Goal: Task Accomplishment & Management: Use online tool/utility

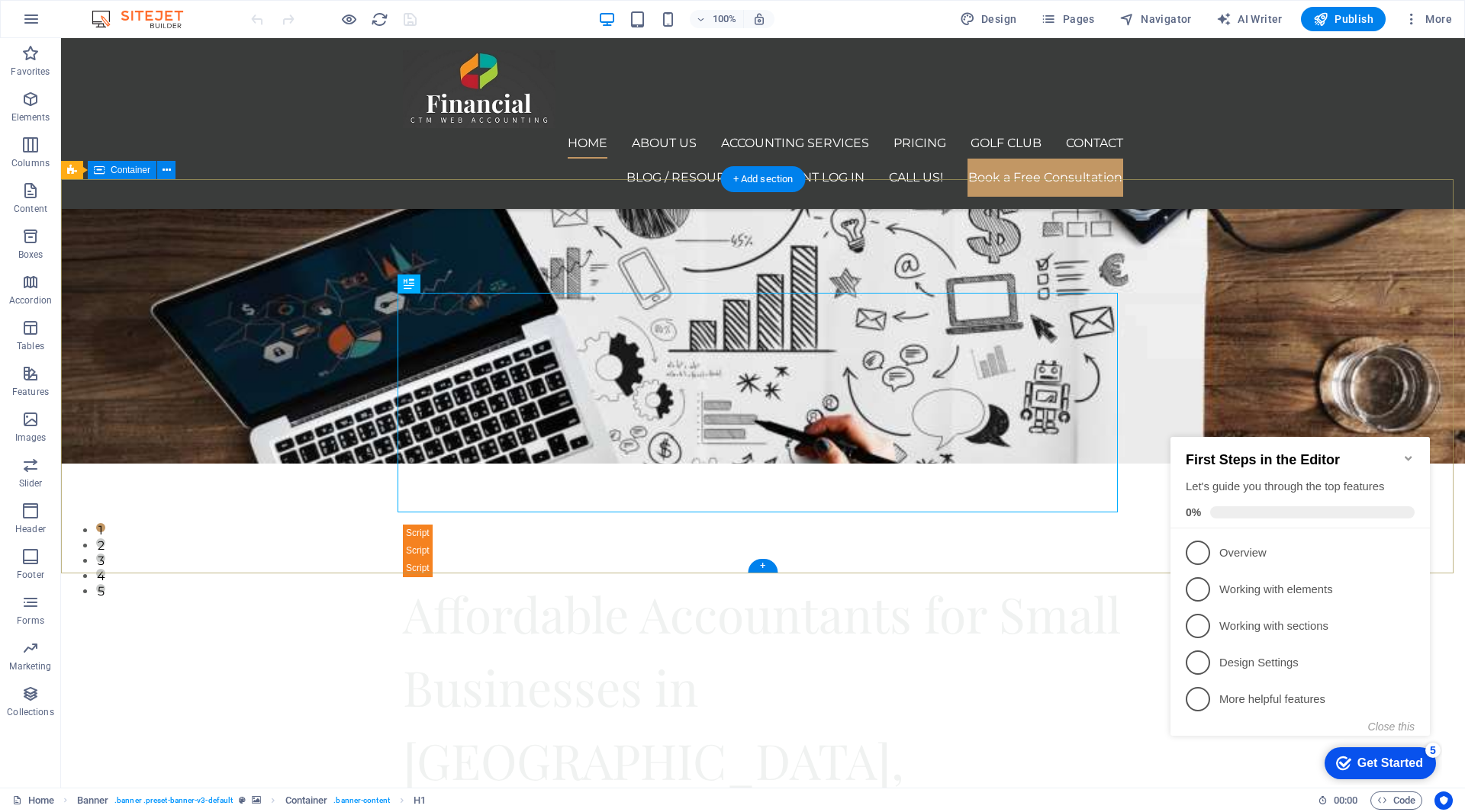
scroll to position [306, 0]
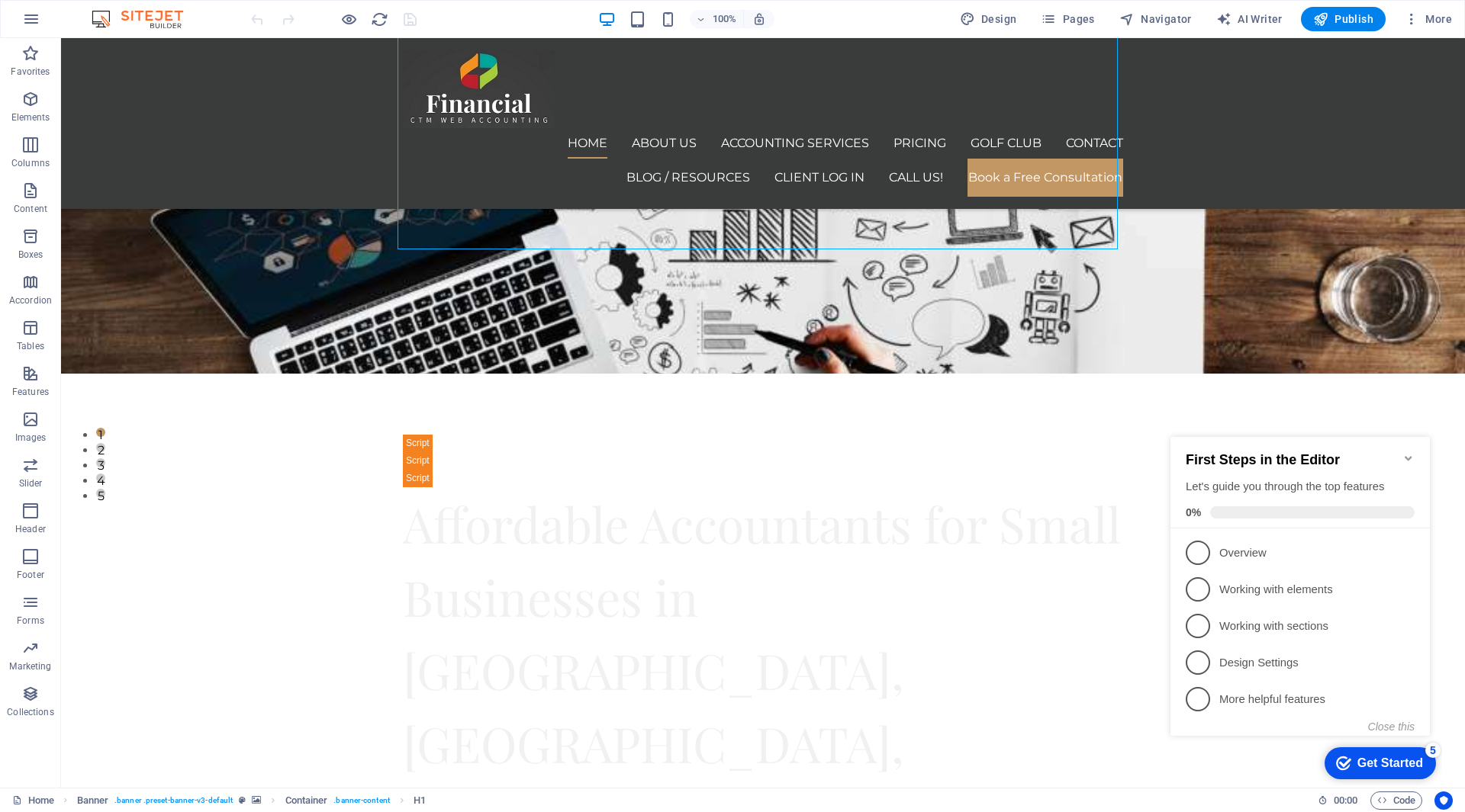
drag, startPoint x: 1403, startPoint y: 452, endPoint x: 2567, endPoint y: 605, distance: 1174.0
click at [1403, 453] on icon "Minimize checklist" at bounding box center [1408, 458] width 12 height 12
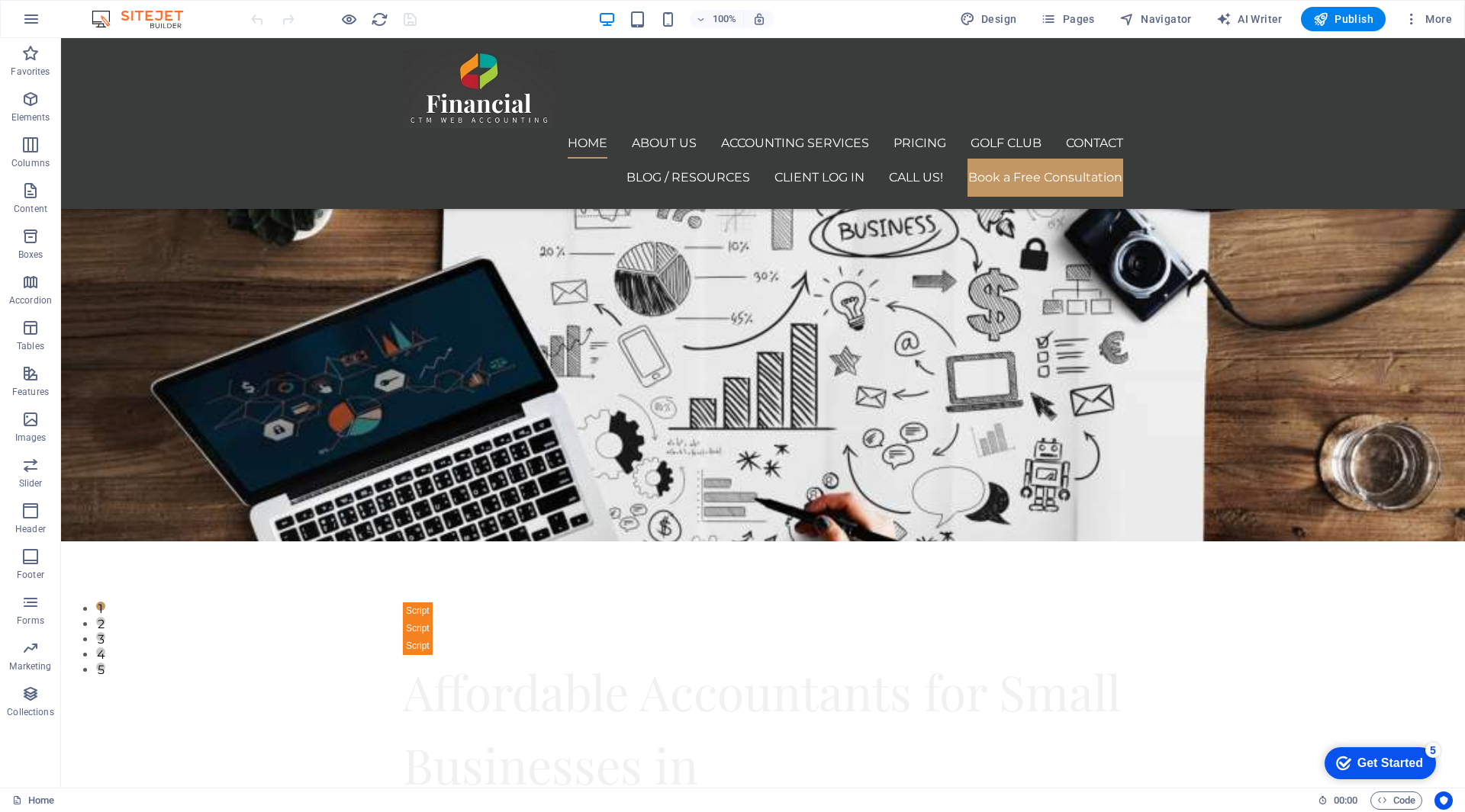
scroll to position [351, 0]
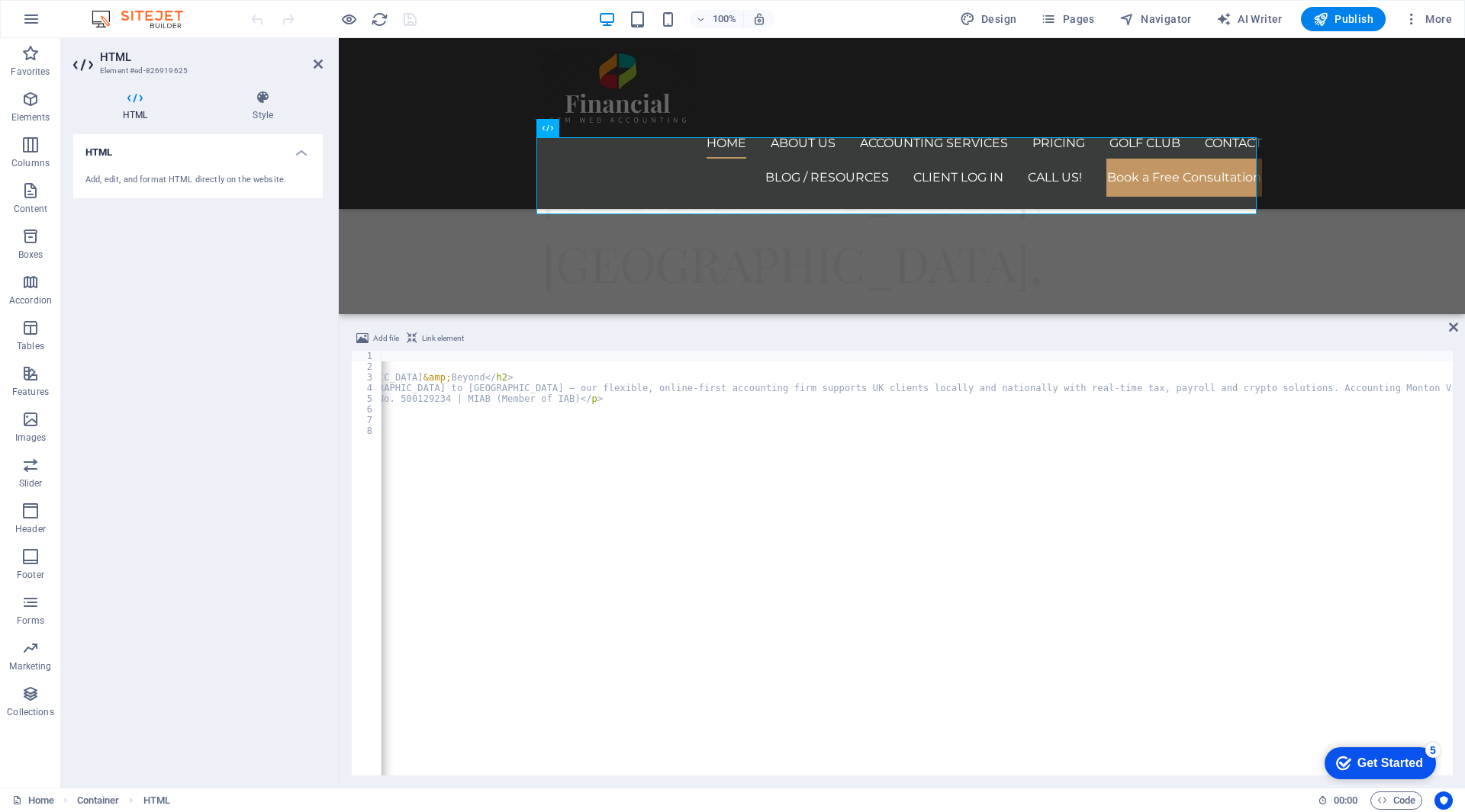
scroll to position [0, 265]
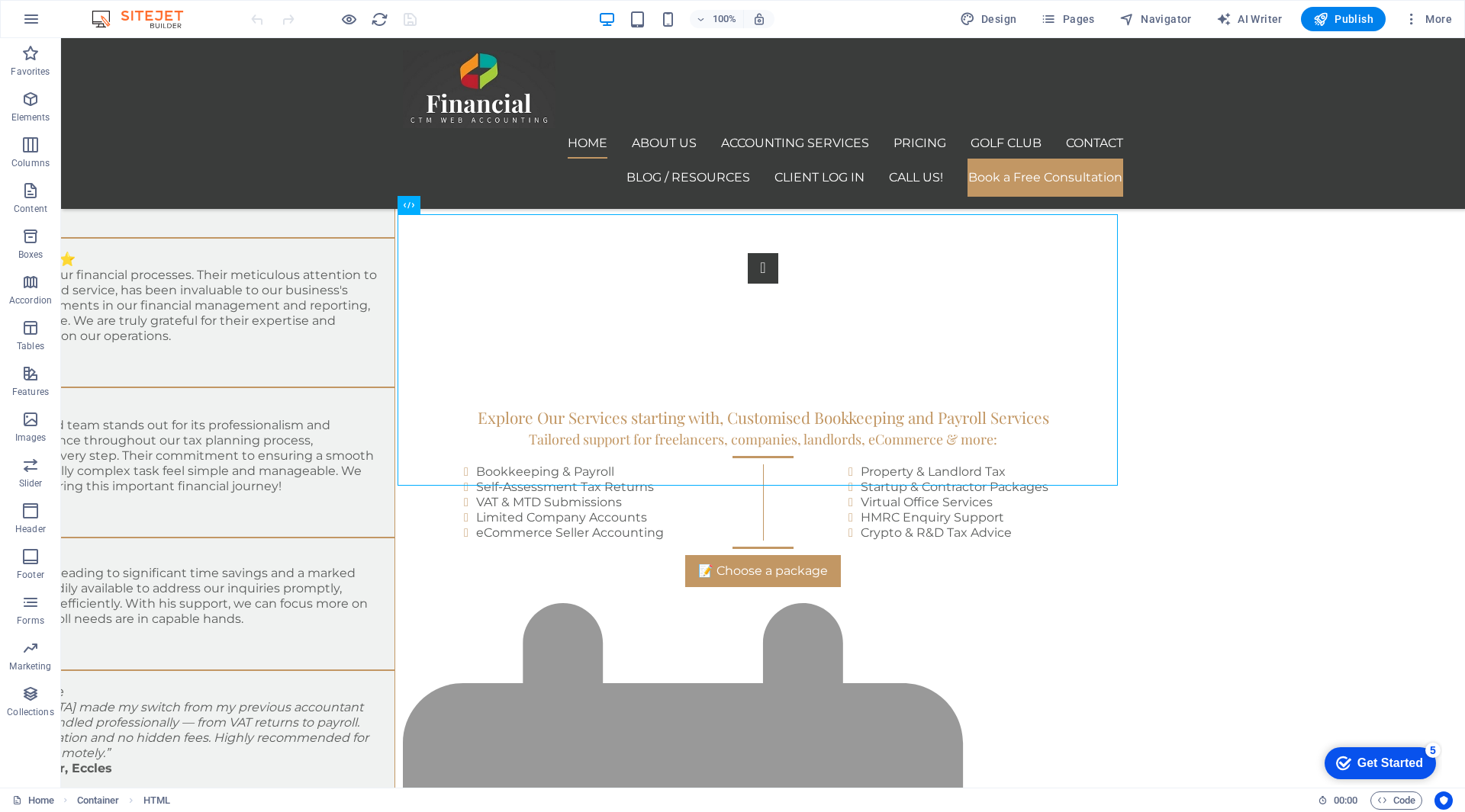
scroll to position [7917, 0]
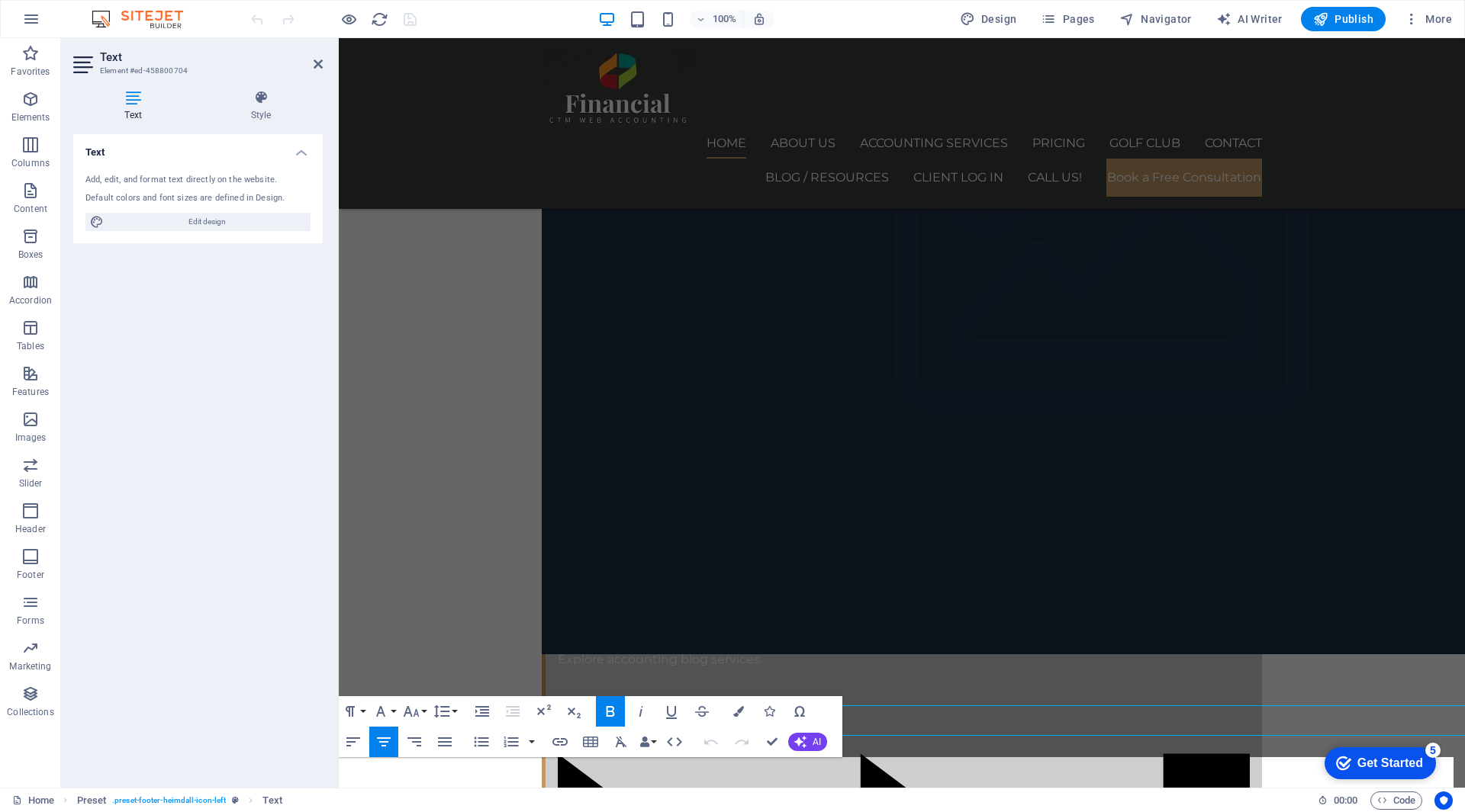
scroll to position [7969, 0]
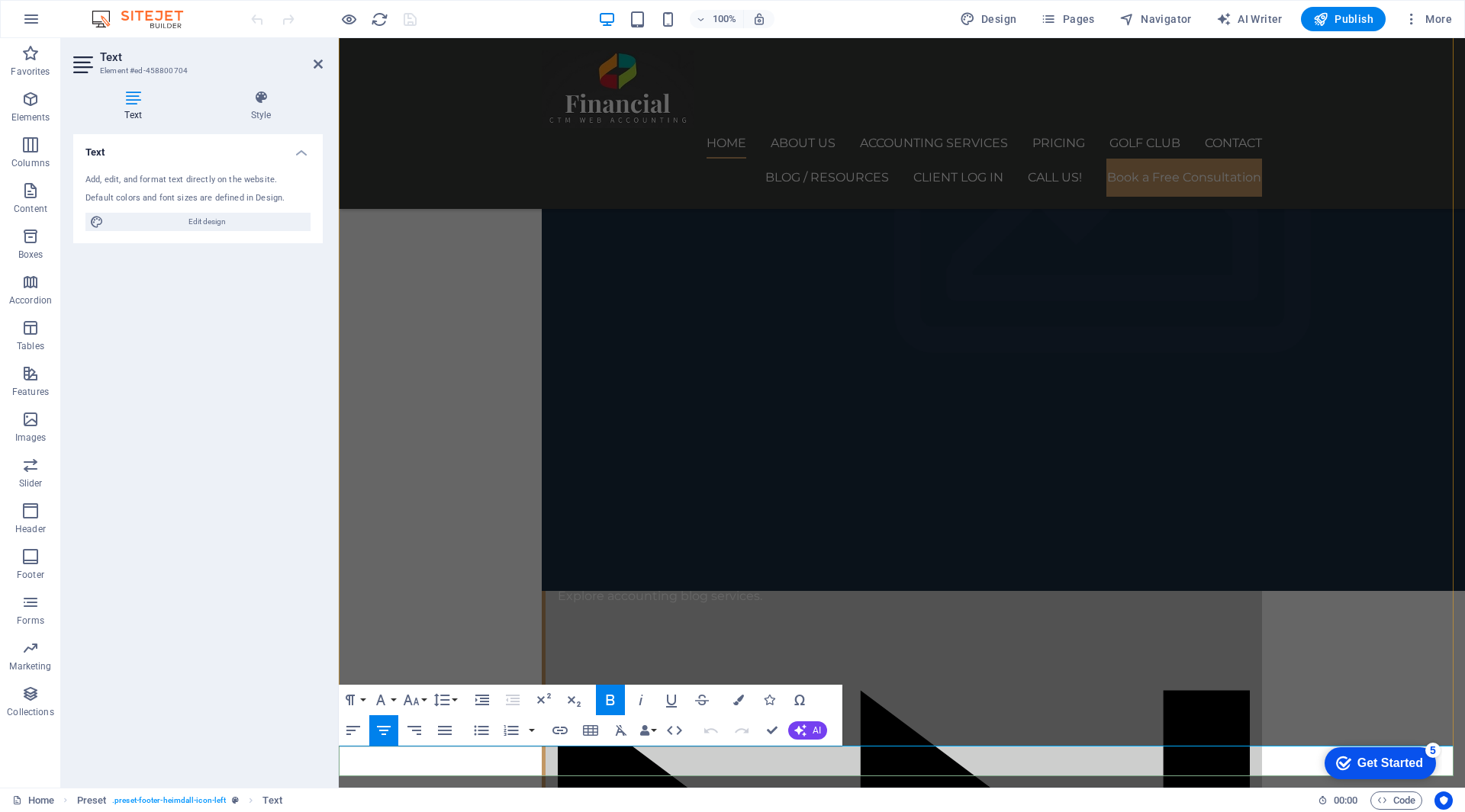
drag, startPoint x: 892, startPoint y: 763, endPoint x: 1196, endPoint y: 749, distance: 304.3
click at [556, 733] on icon "button" at bounding box center [559, 731] width 15 height 7
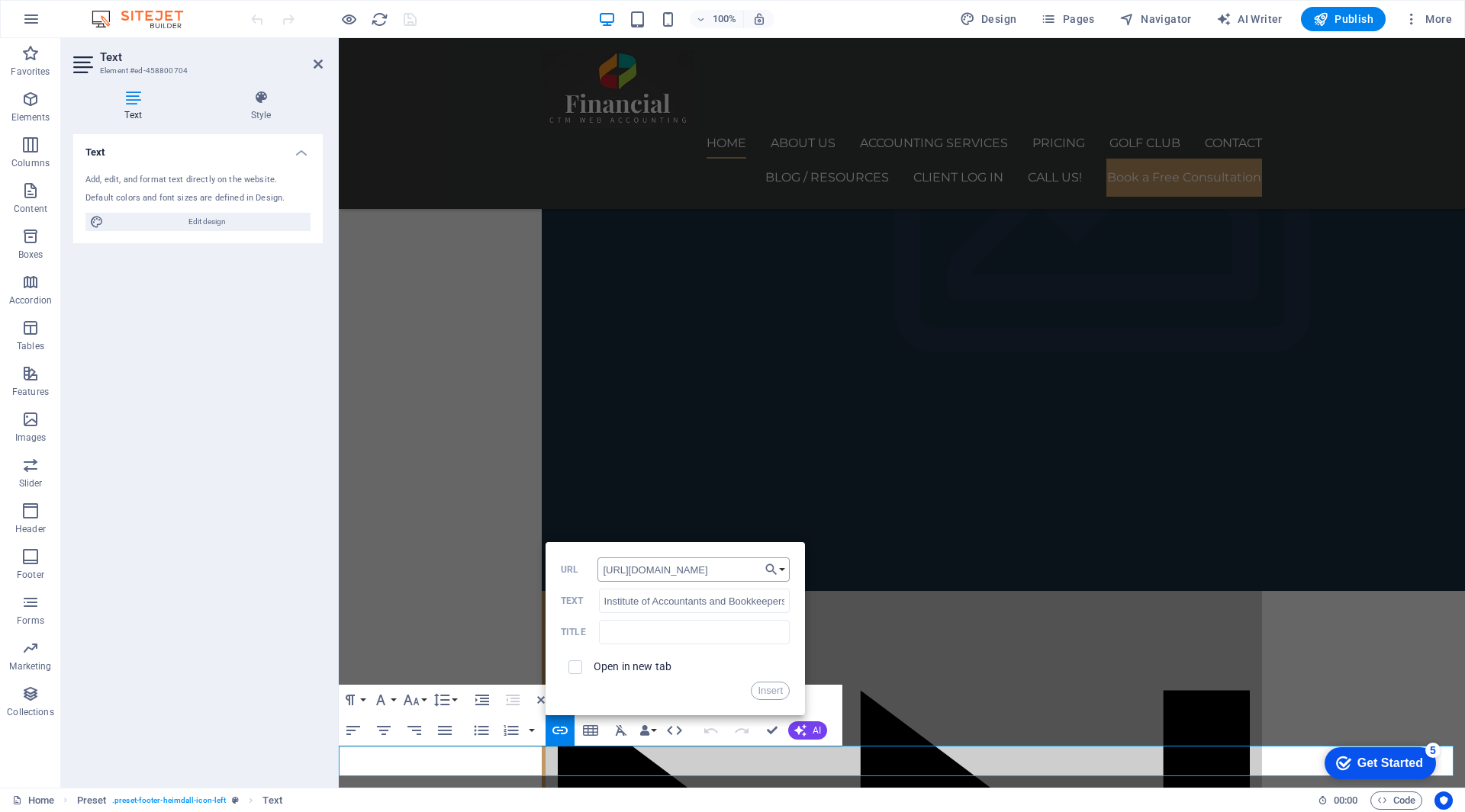
scroll to position [0, 400]
type input "[URL][DOMAIN_NAME]"
click at [627, 631] on input "text" at bounding box center [695, 632] width 191 height 24
type input "Certified Public Accountant"
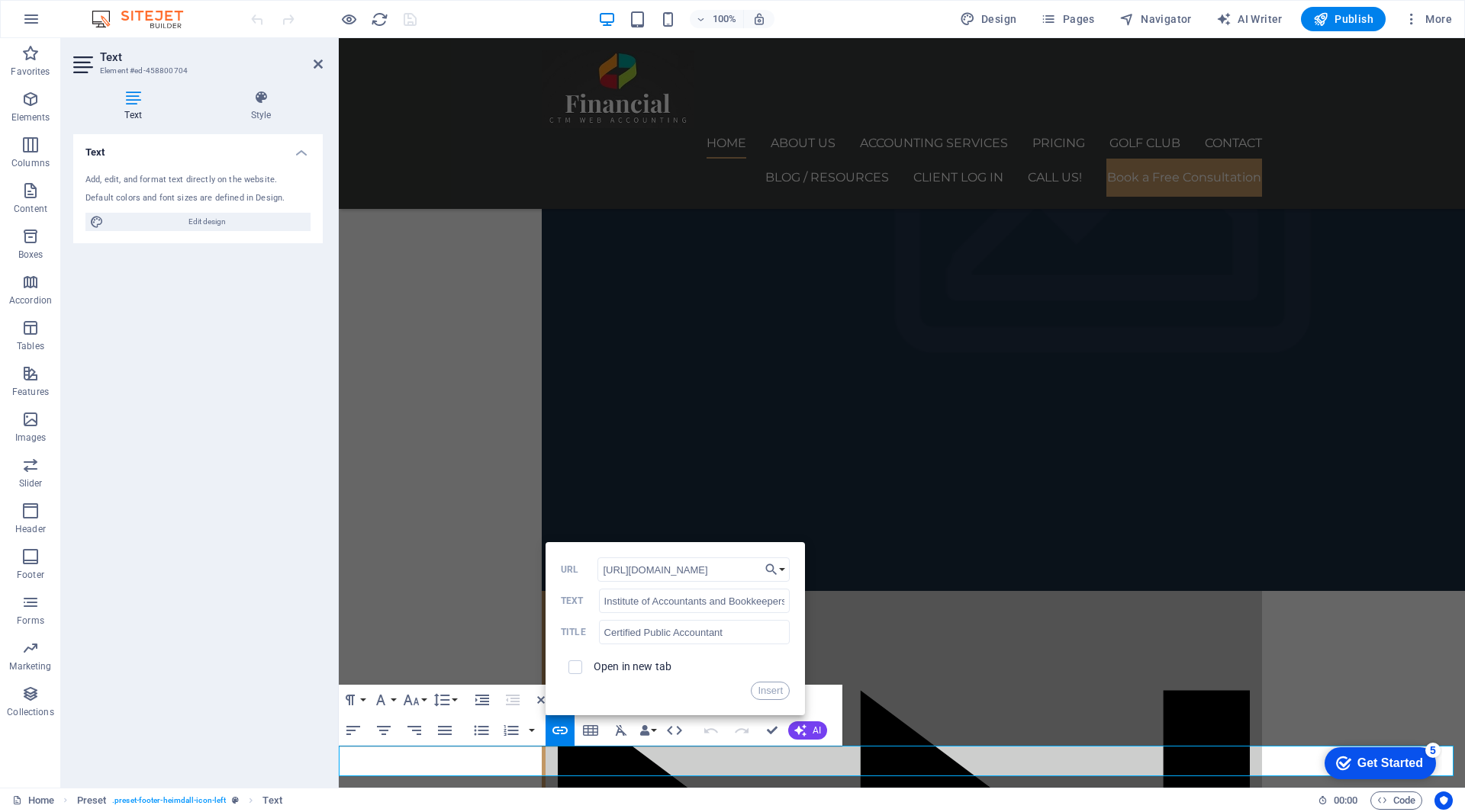
click at [632, 667] on label "Open in new tab" at bounding box center [632, 666] width 78 height 12
click at [758, 683] on button "Insert" at bounding box center [770, 692] width 39 height 19
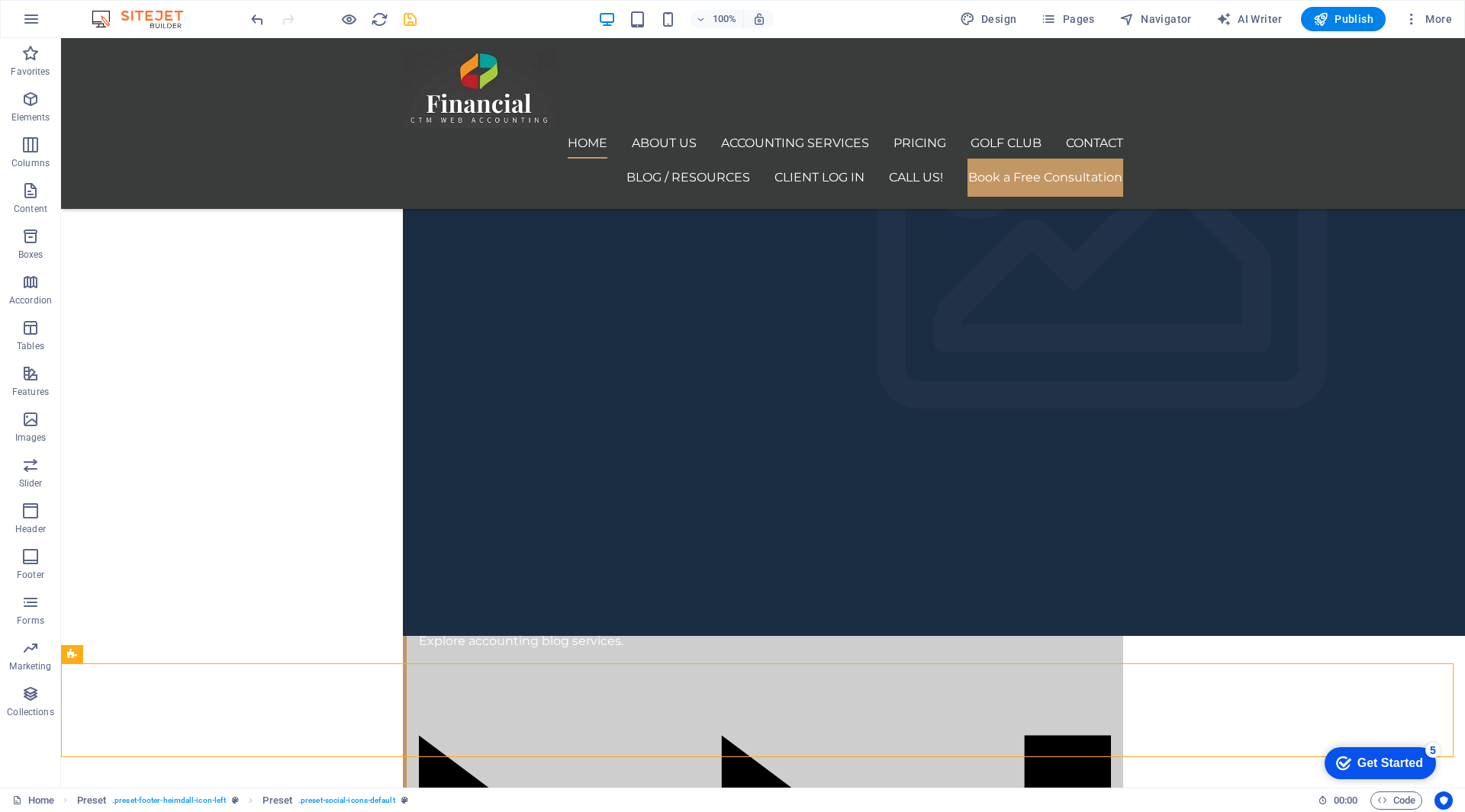
click at [409, 24] on icon "save" at bounding box center [409, 19] width 18 height 18
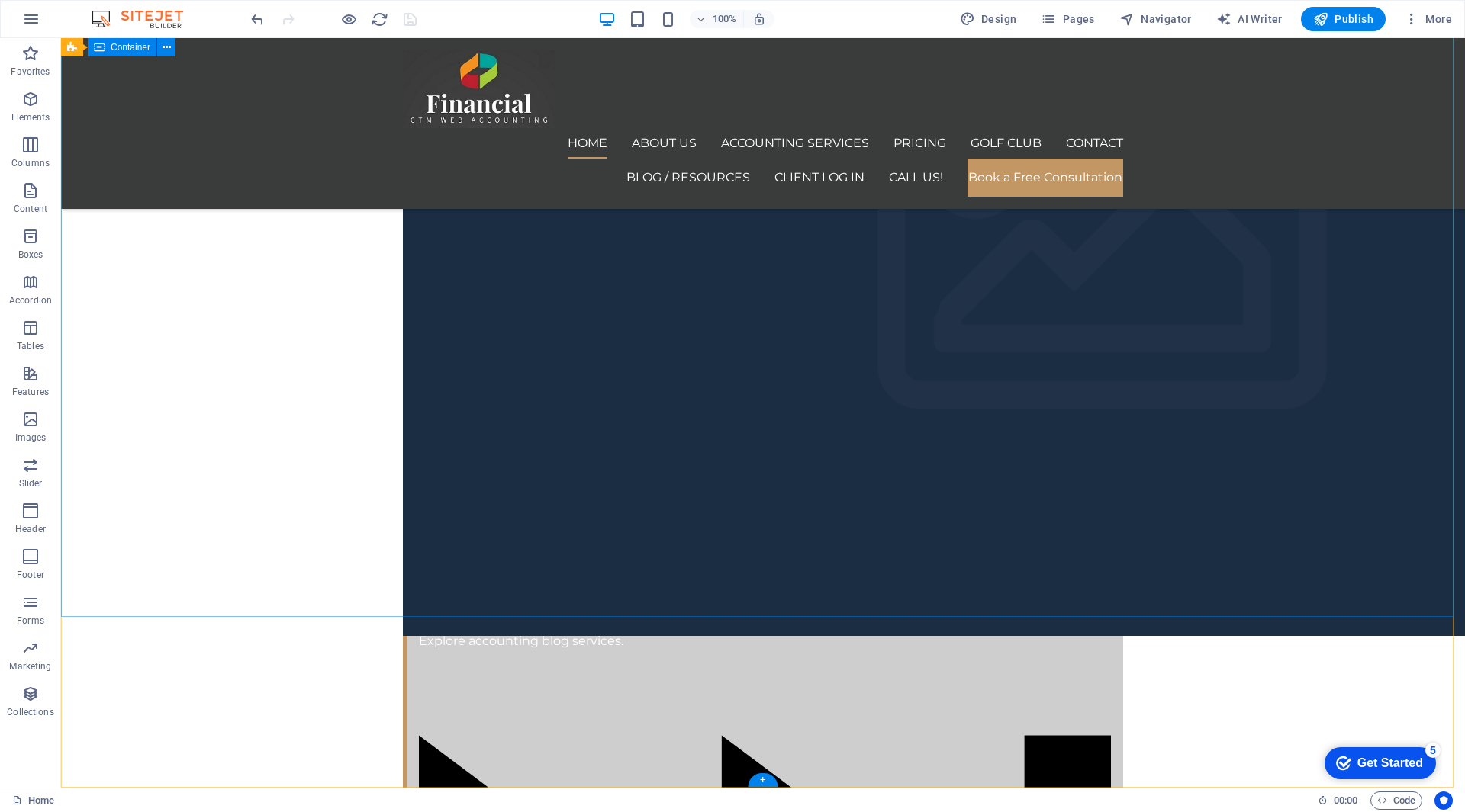
scroll to position [7714, 0]
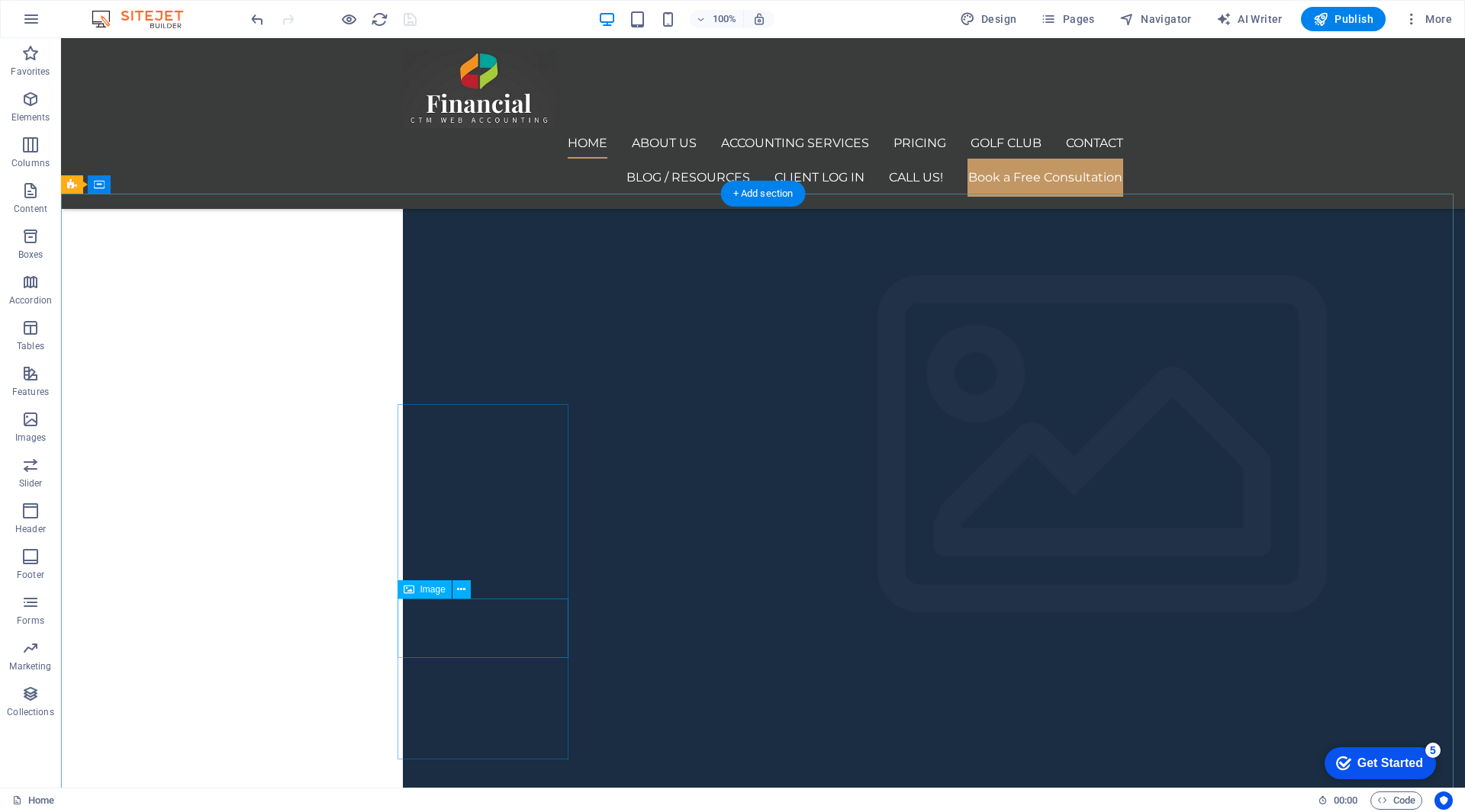
select select "px"
select select
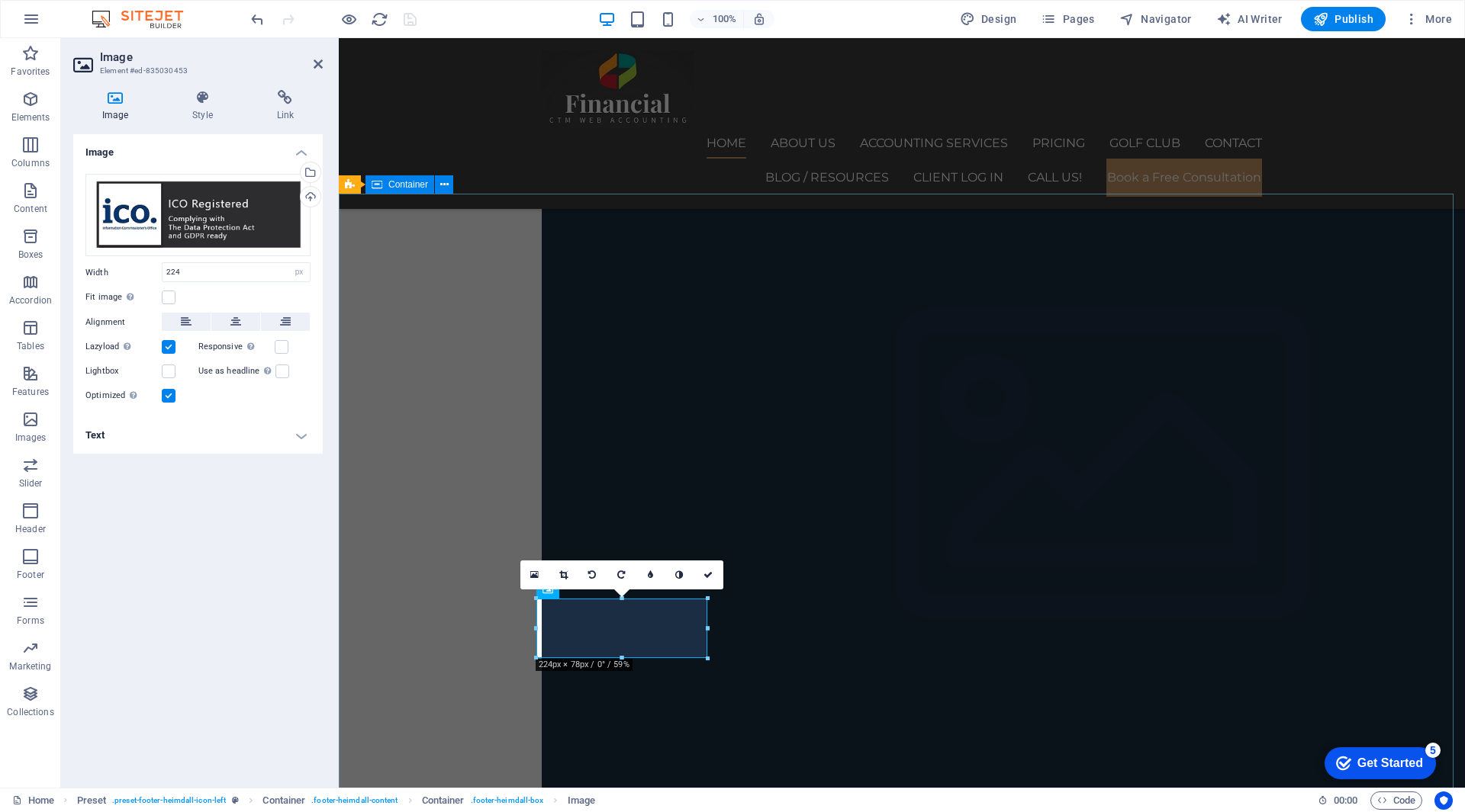
scroll to position [7765, 0]
click at [296, 106] on h4 "Link" at bounding box center [285, 106] width 75 height 32
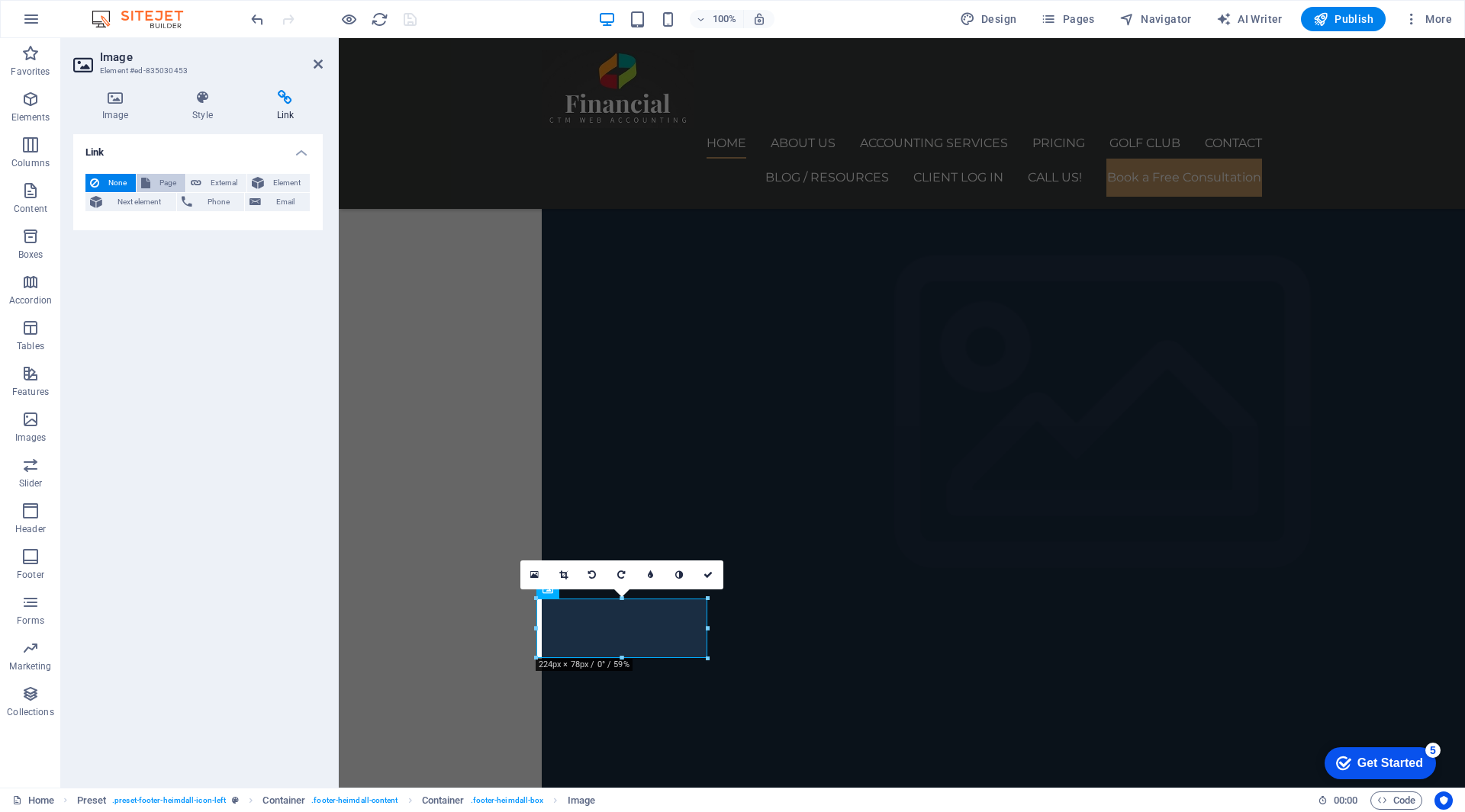
click at [153, 174] on button "Page" at bounding box center [160, 183] width 49 height 19
select select
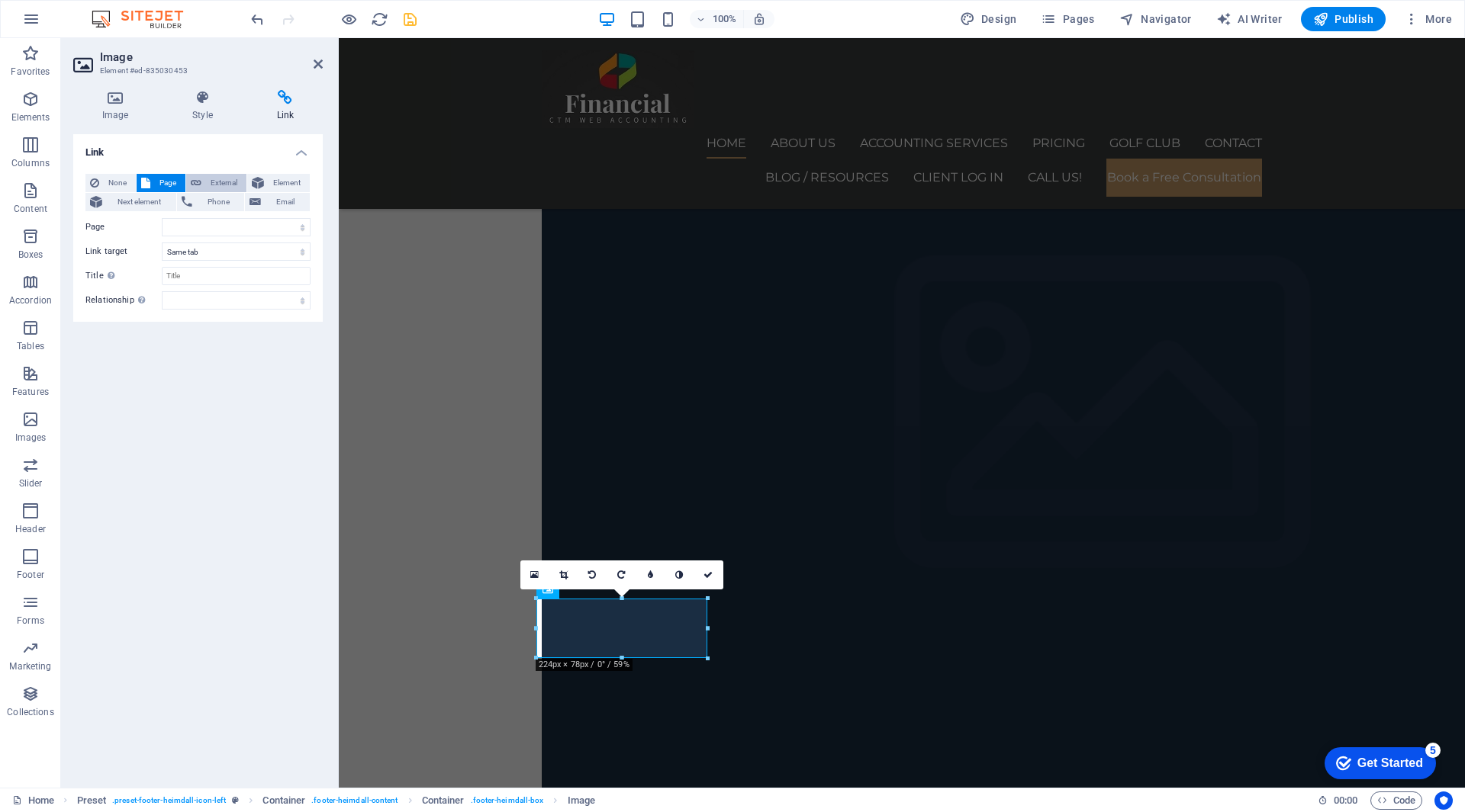
click at [207, 179] on span "External" at bounding box center [223, 183] width 36 height 19
select select "blank"
paste input "[URL][DOMAIN_NAME]"
type input "[URL][DOMAIN_NAME]"
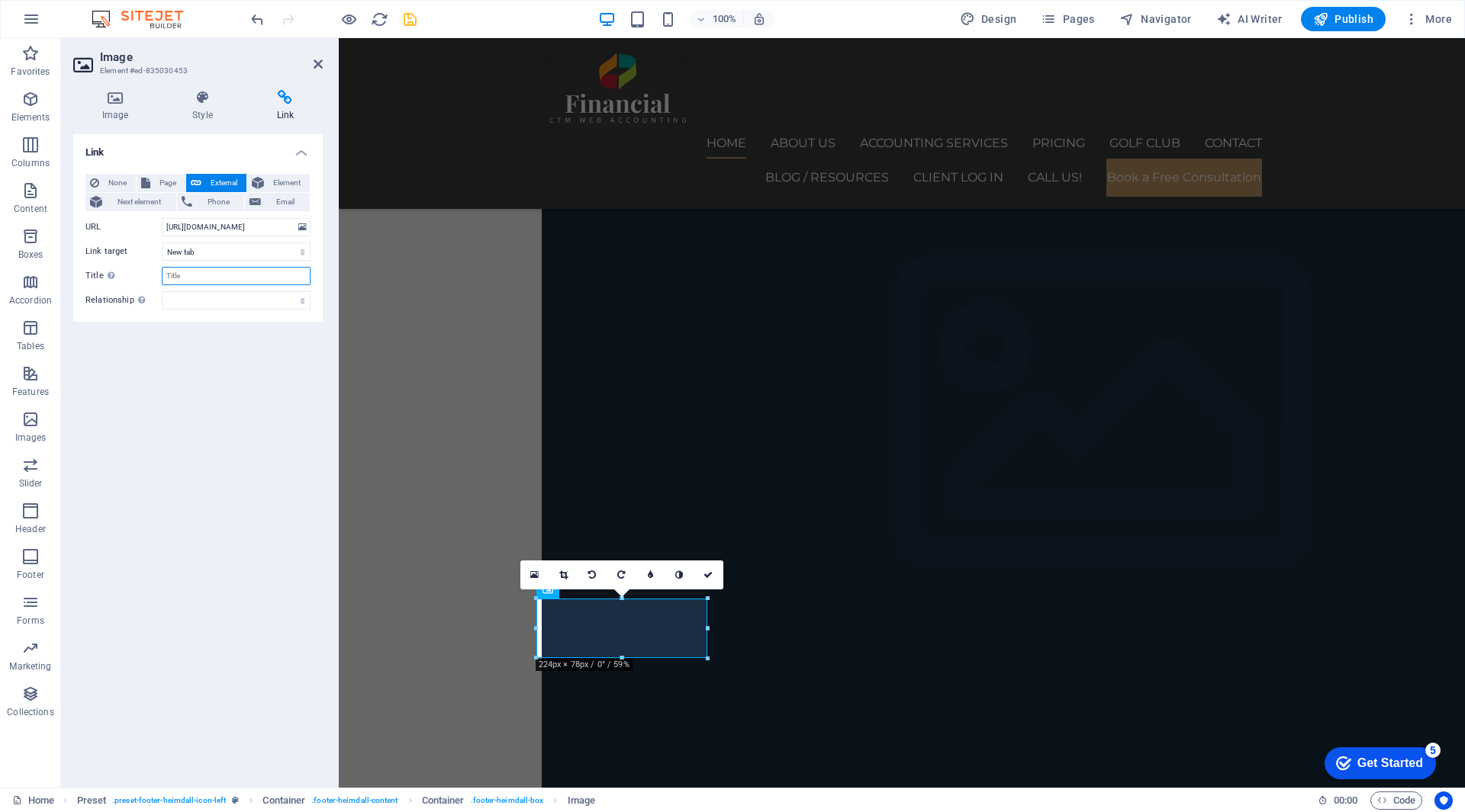
click at [214, 273] on input "Title Additional link description, should not be the same as the link text. The…" at bounding box center [236, 276] width 149 height 19
type input "Accounting Manchester ICO Registered GDPR"
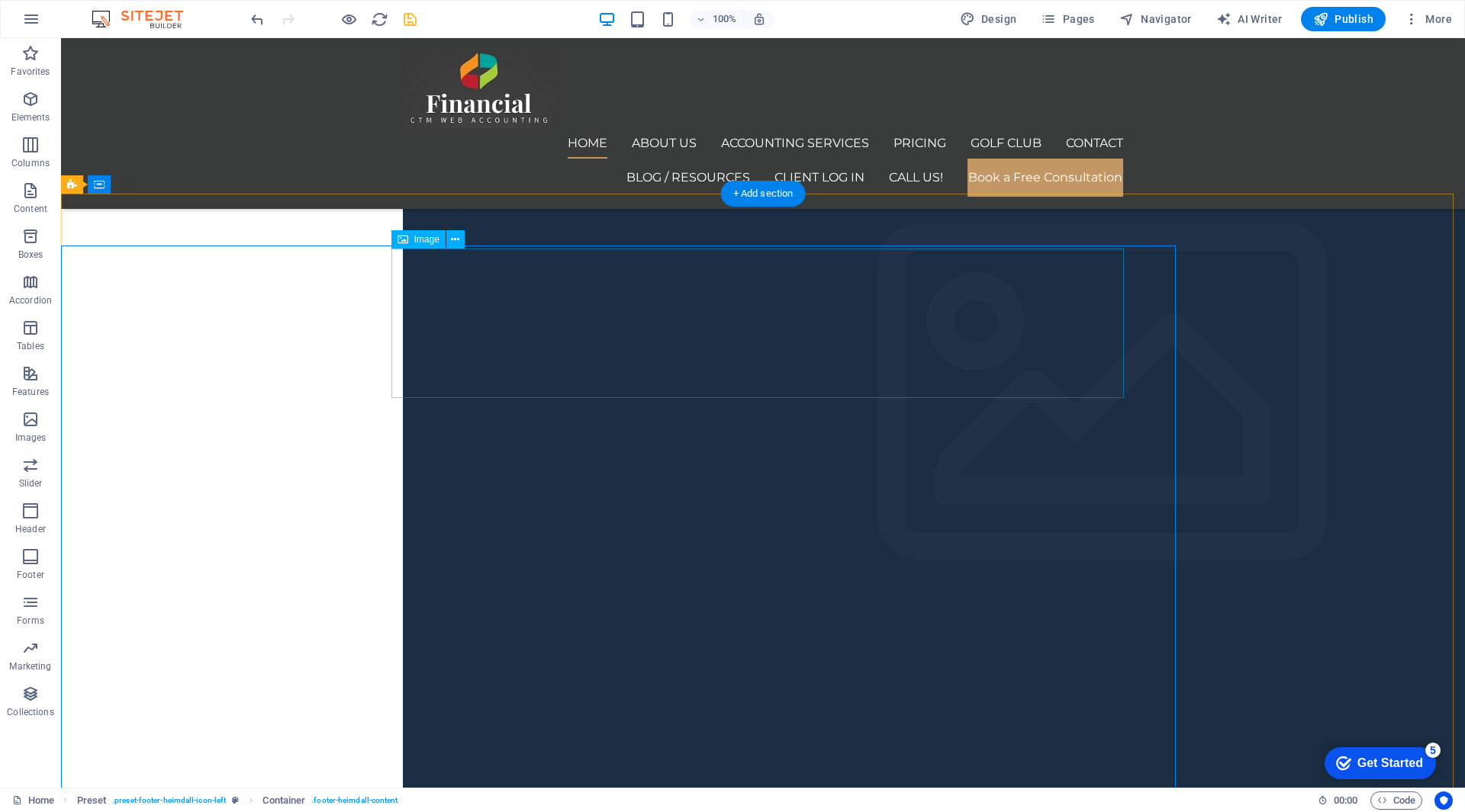
scroll to position [7714, 0]
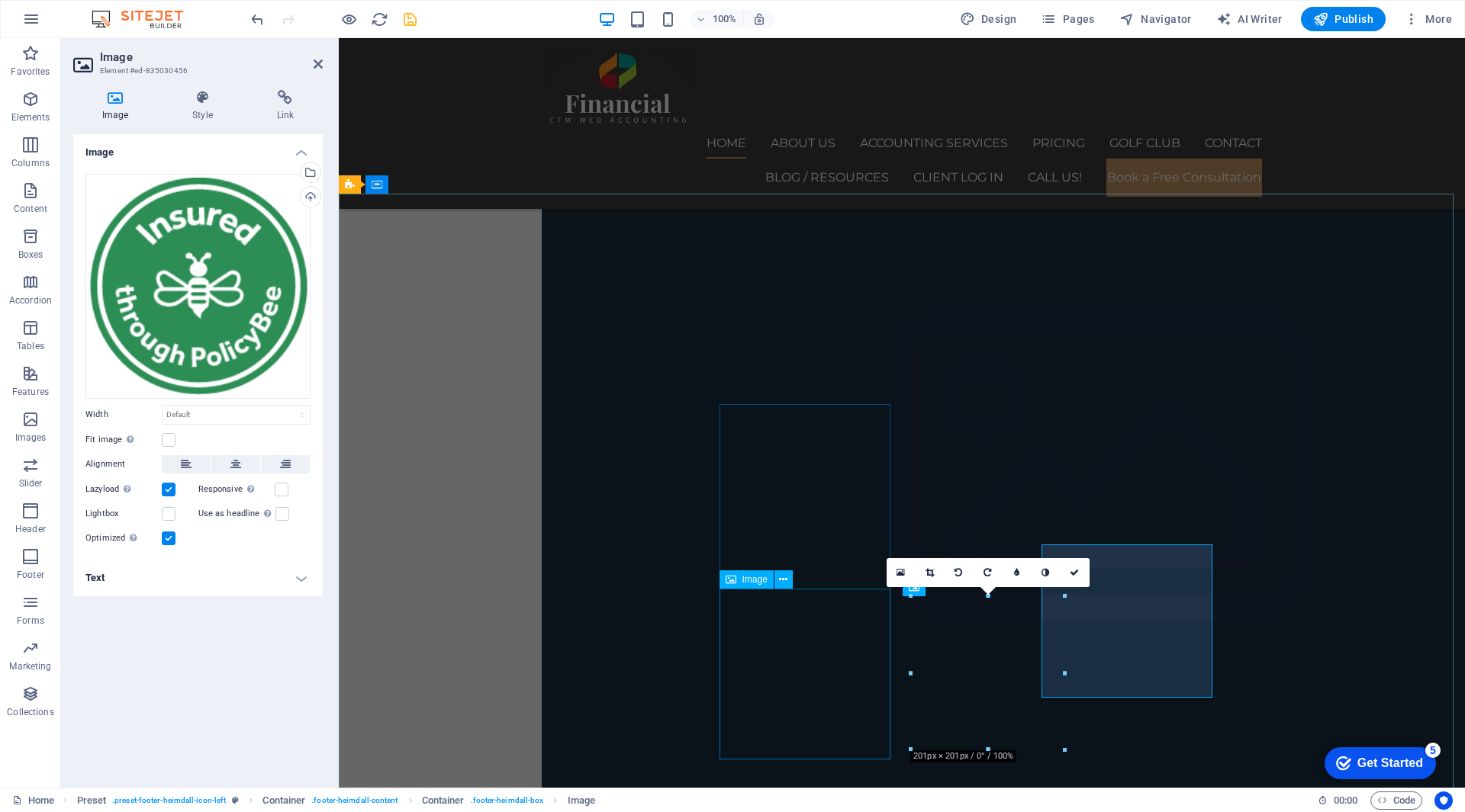
scroll to position [7765, 0]
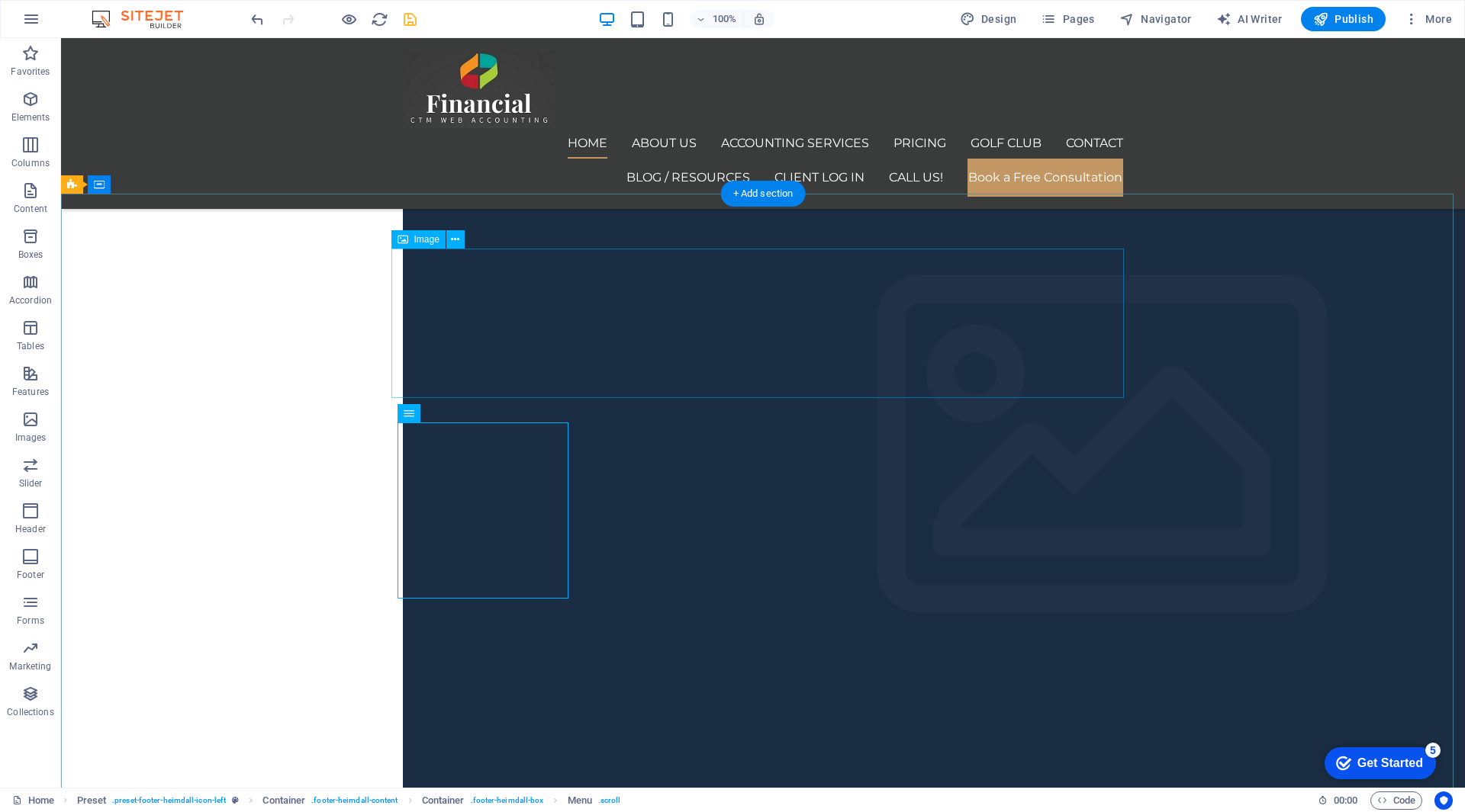
select select "px"
select select "external"
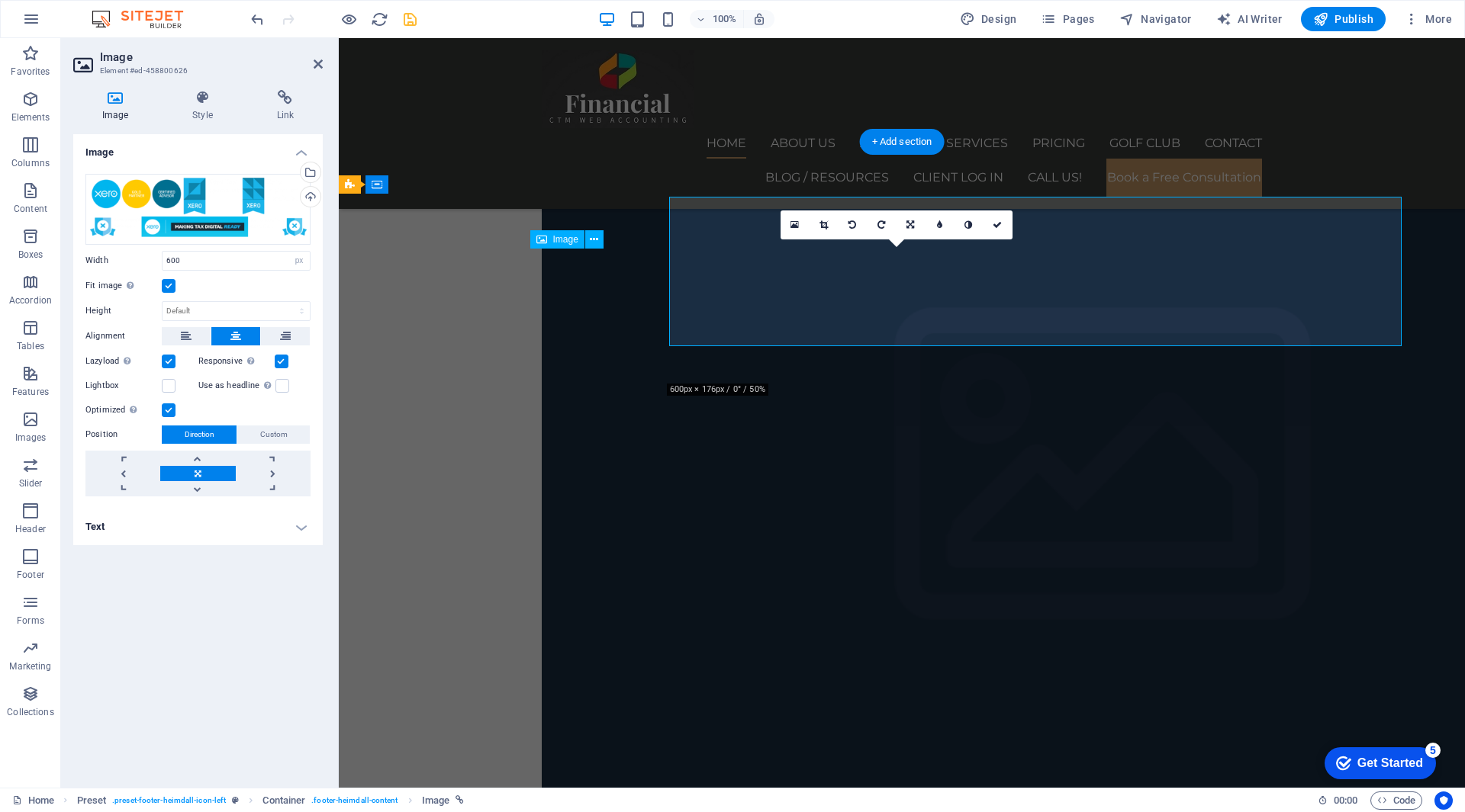
scroll to position [7765, 0]
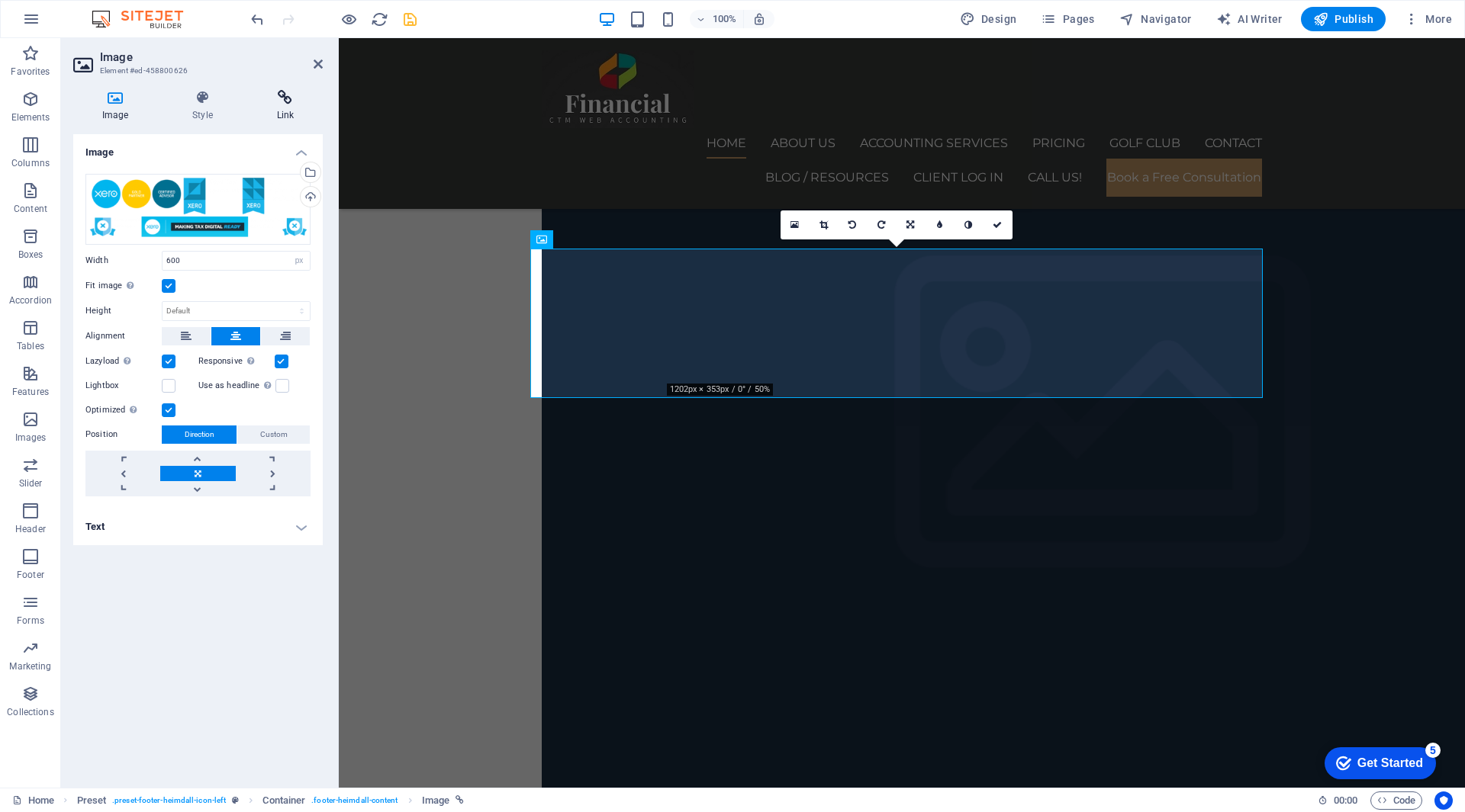
click at [269, 106] on h4 "Link" at bounding box center [285, 106] width 75 height 32
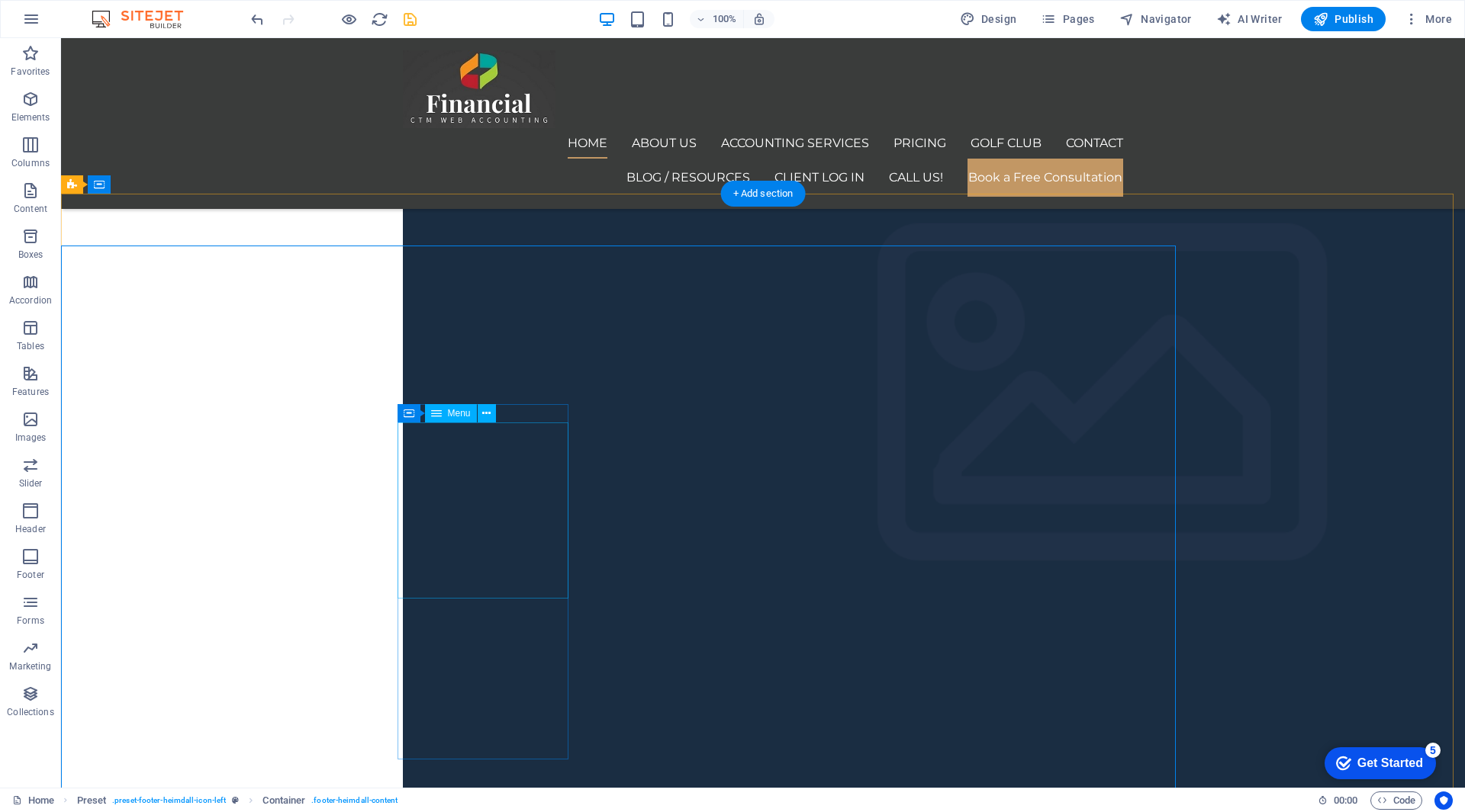
scroll to position [7714, 0]
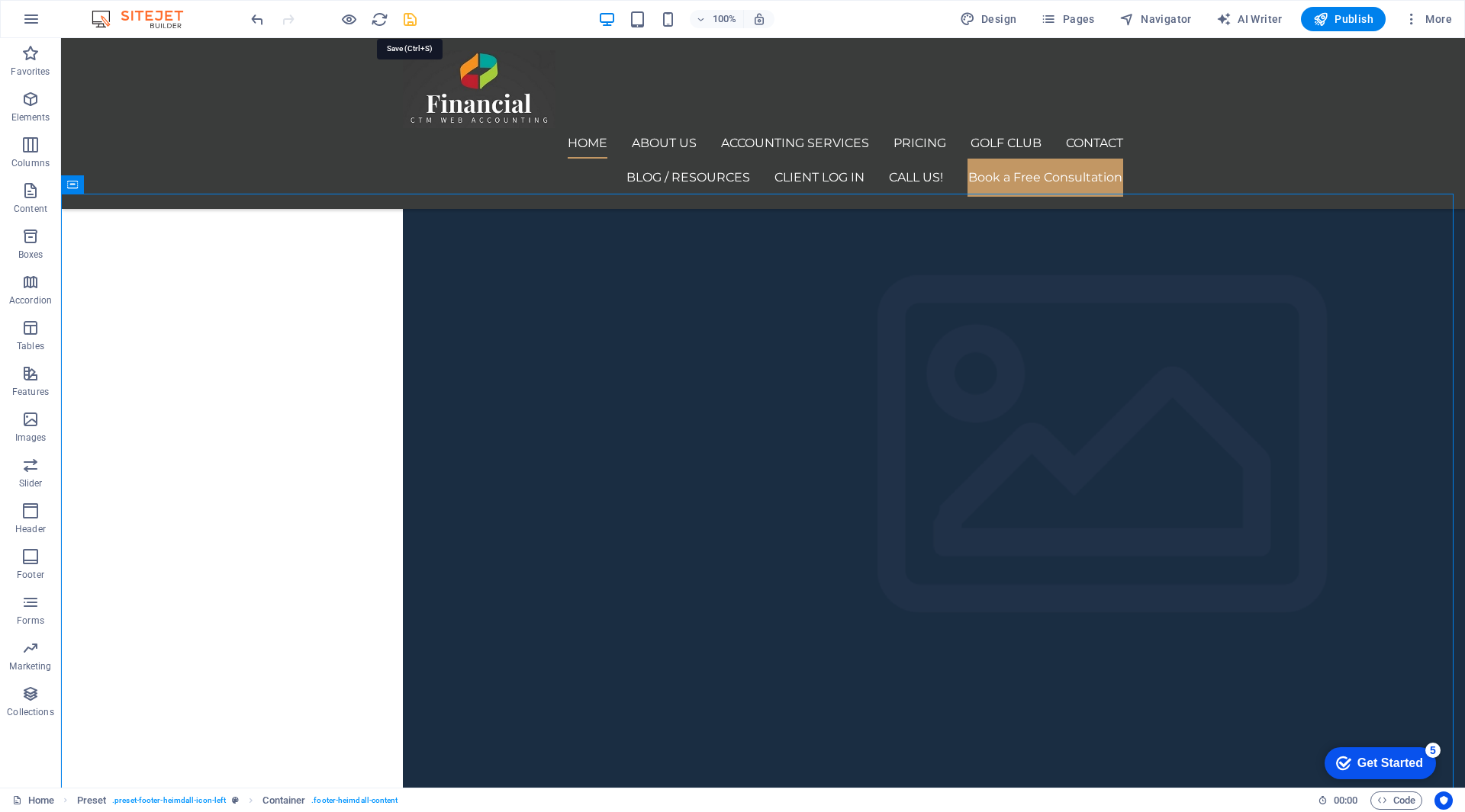
click at [410, 15] on icon "save" at bounding box center [409, 19] width 18 height 18
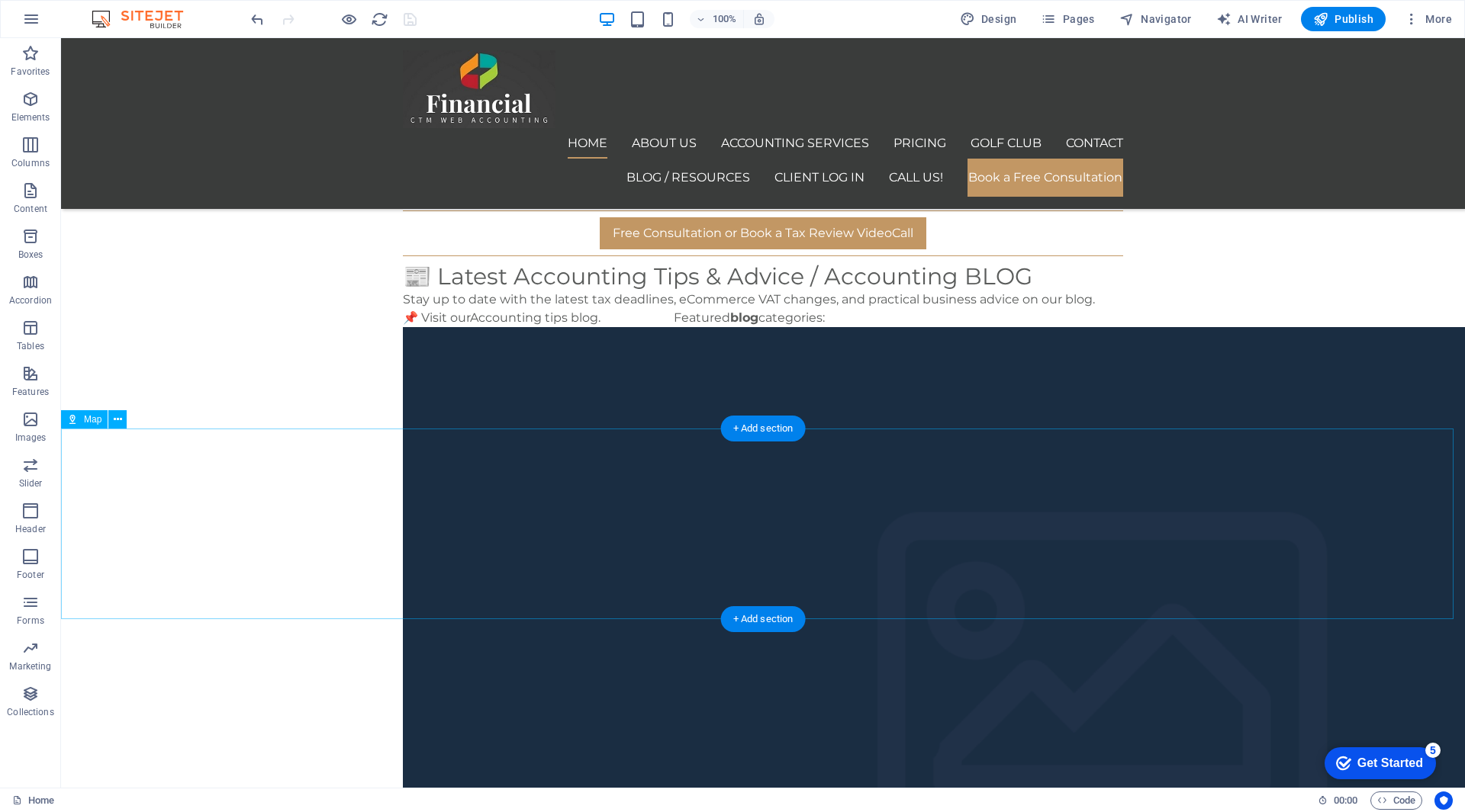
scroll to position [7917, 0]
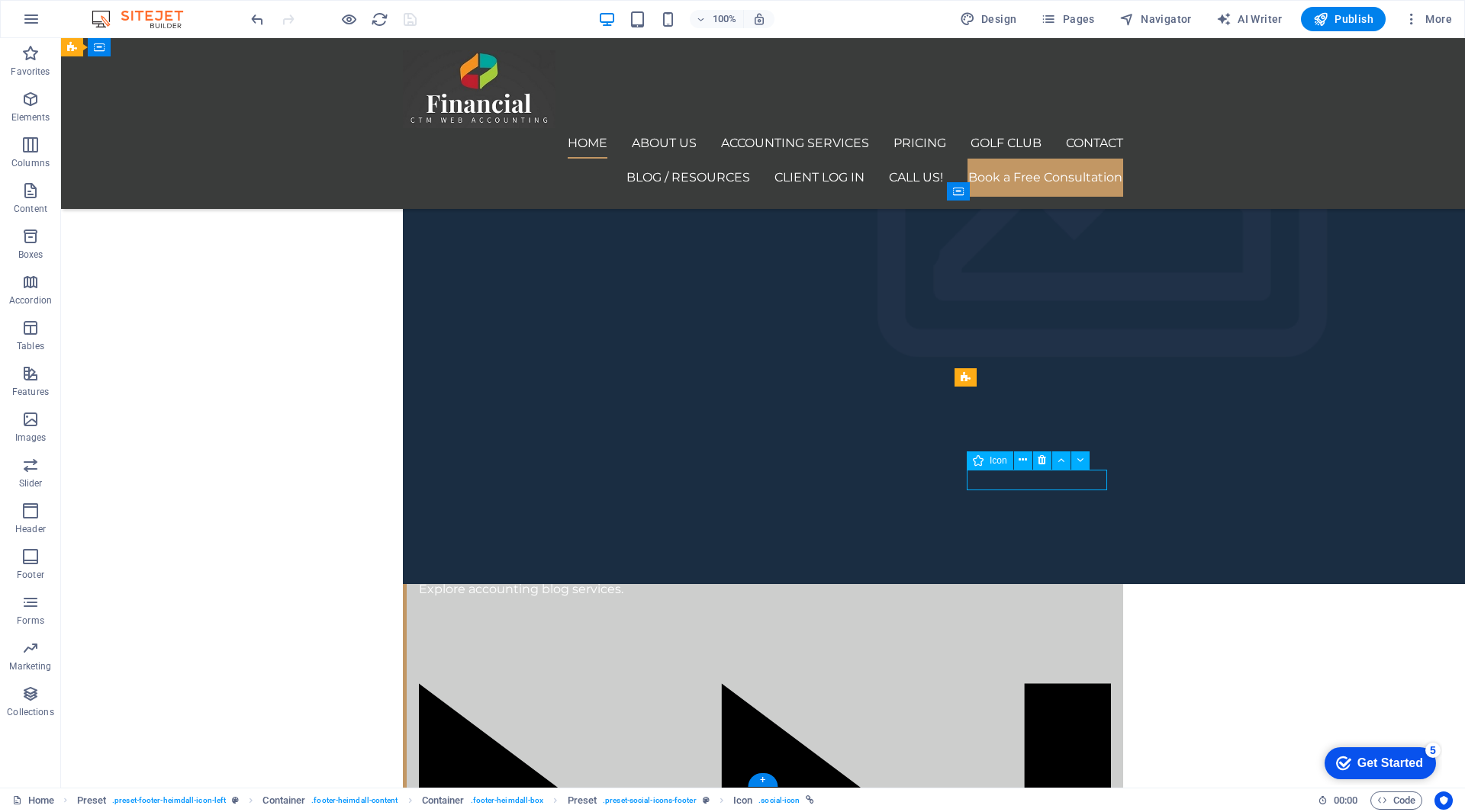
select select "xMidYMid"
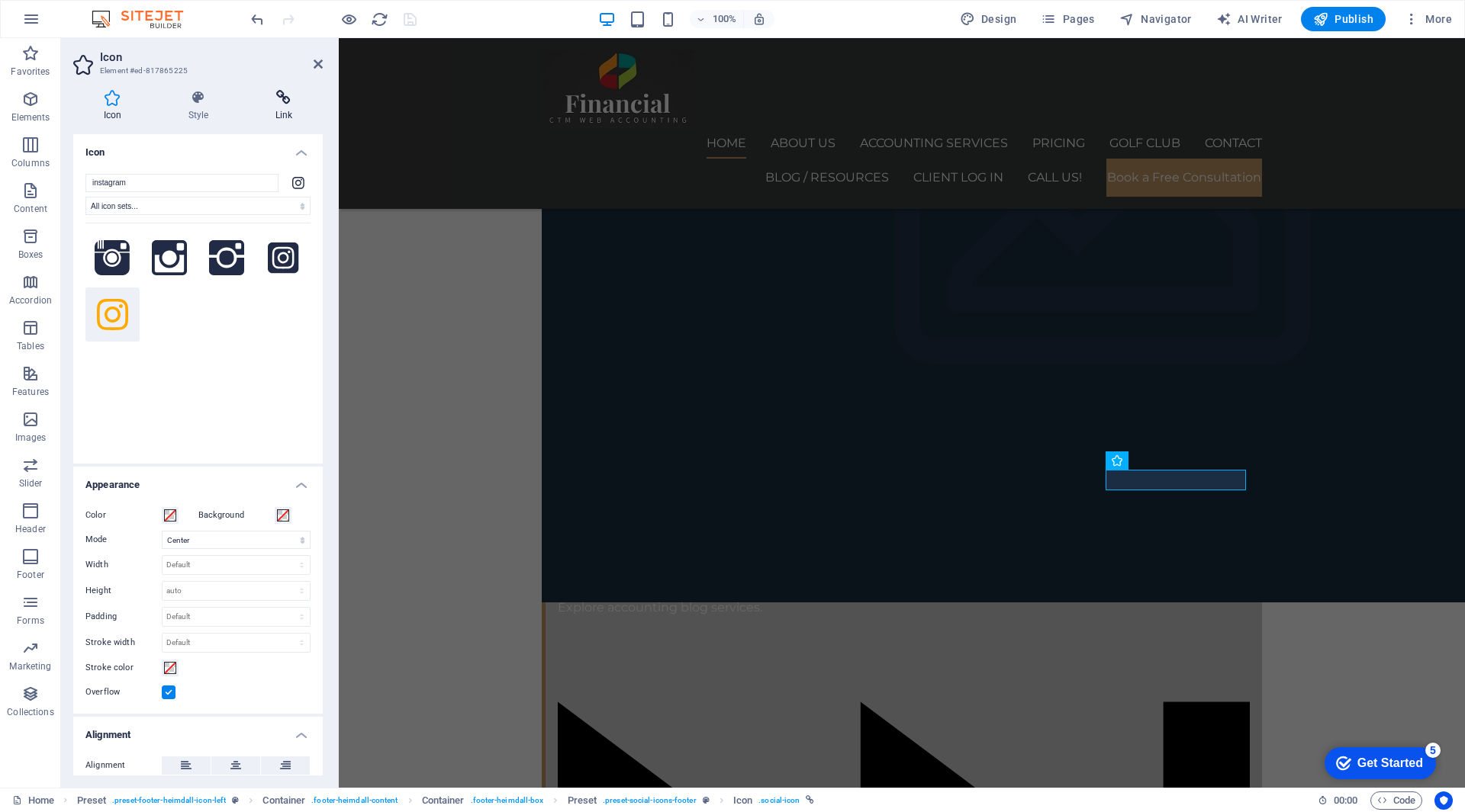
click at [286, 110] on h4 "Link" at bounding box center [283, 106] width 78 height 32
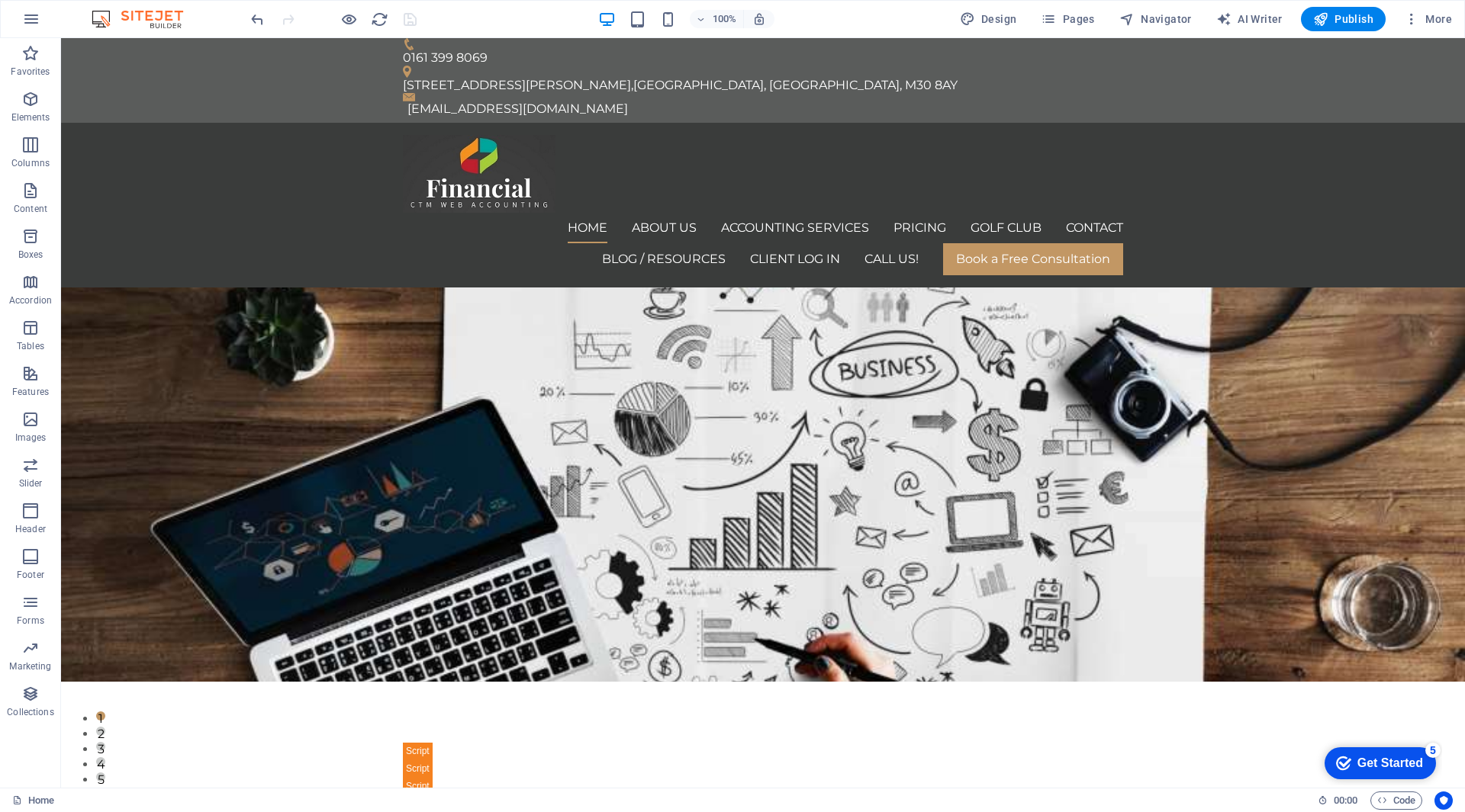
scroll to position [0, 0]
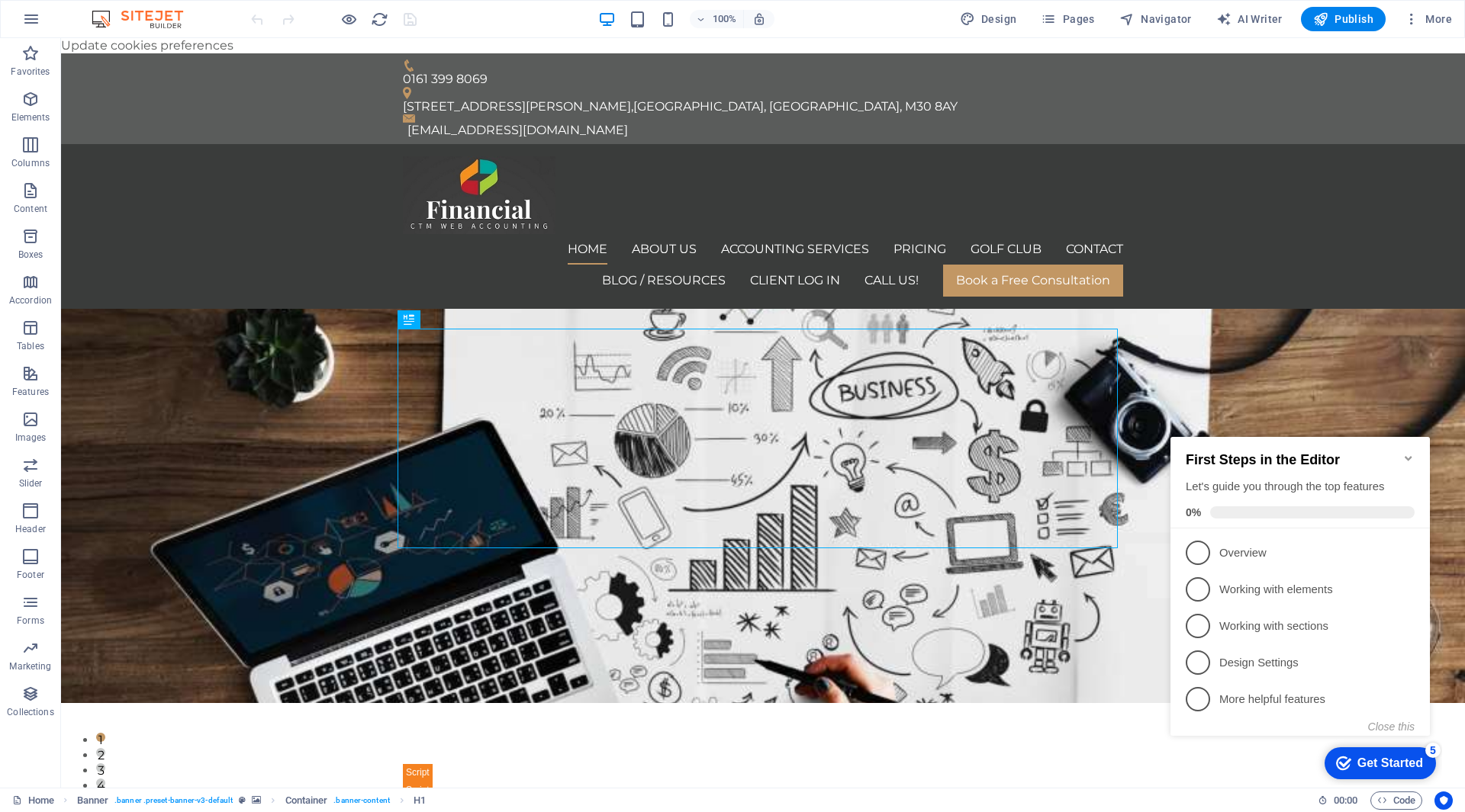
click at [1407, 453] on icon "Minimize checklist" at bounding box center [1408, 458] width 12 height 12
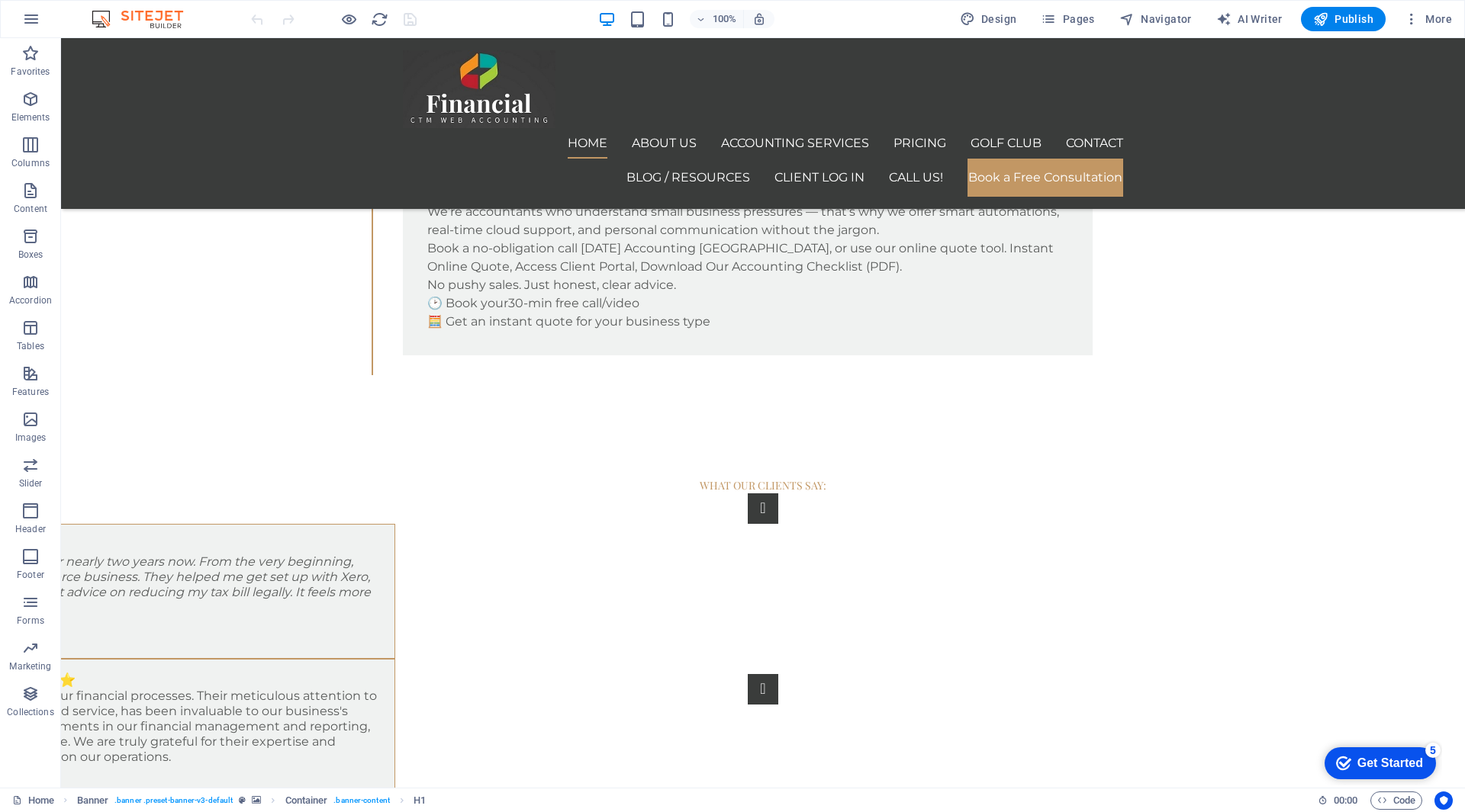
scroll to position [7917, 0]
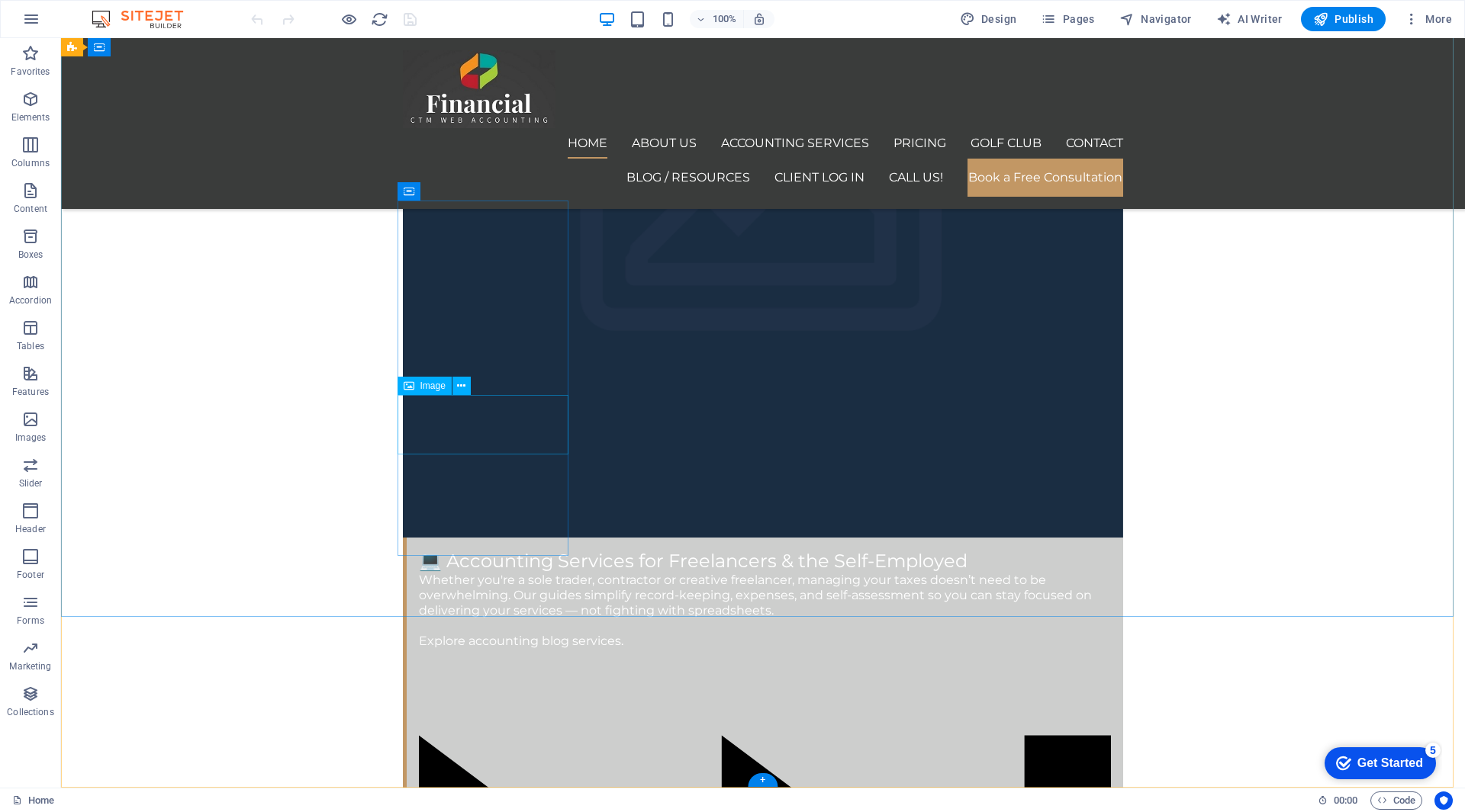
select select "px"
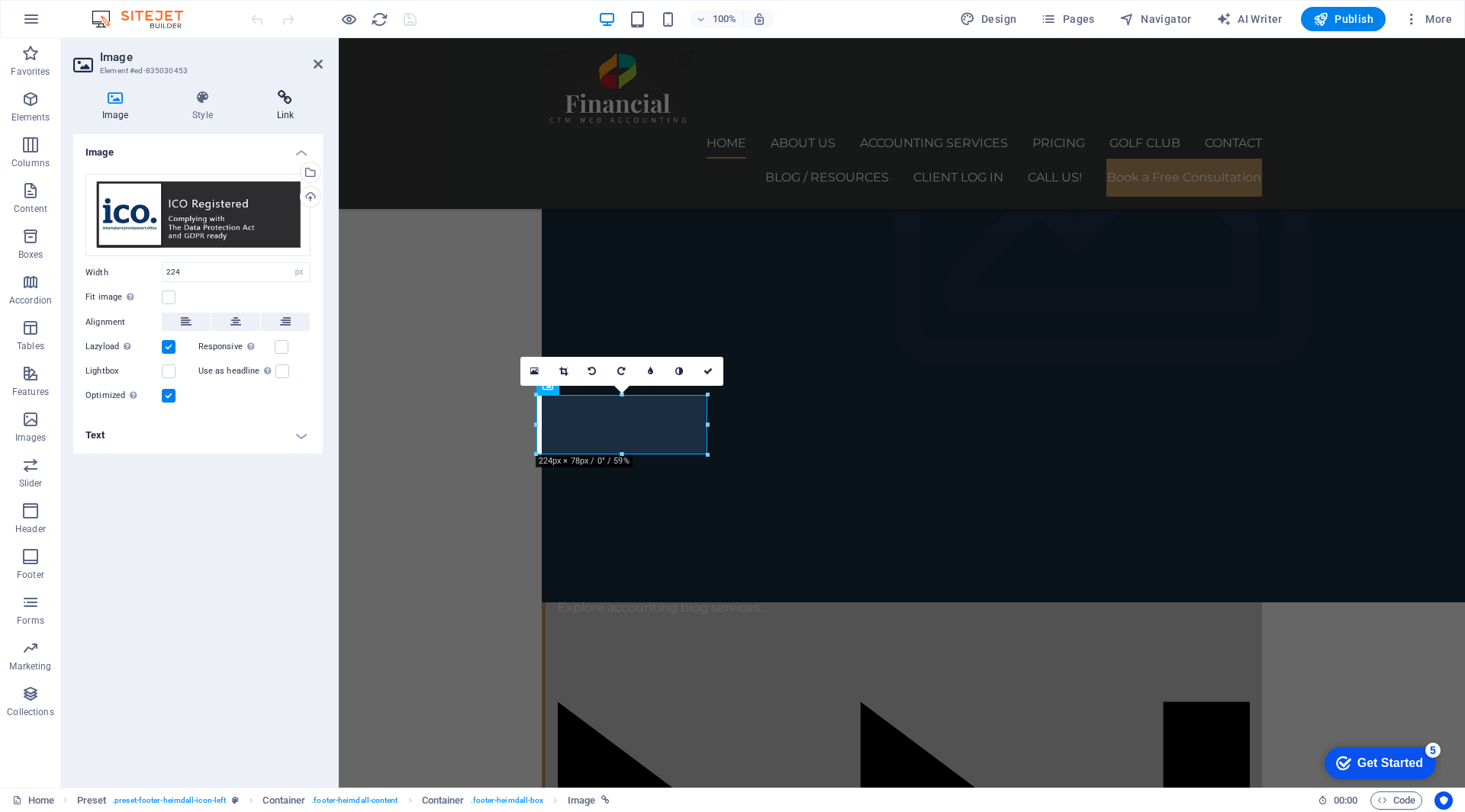
click at [286, 100] on icon at bounding box center [285, 97] width 75 height 15
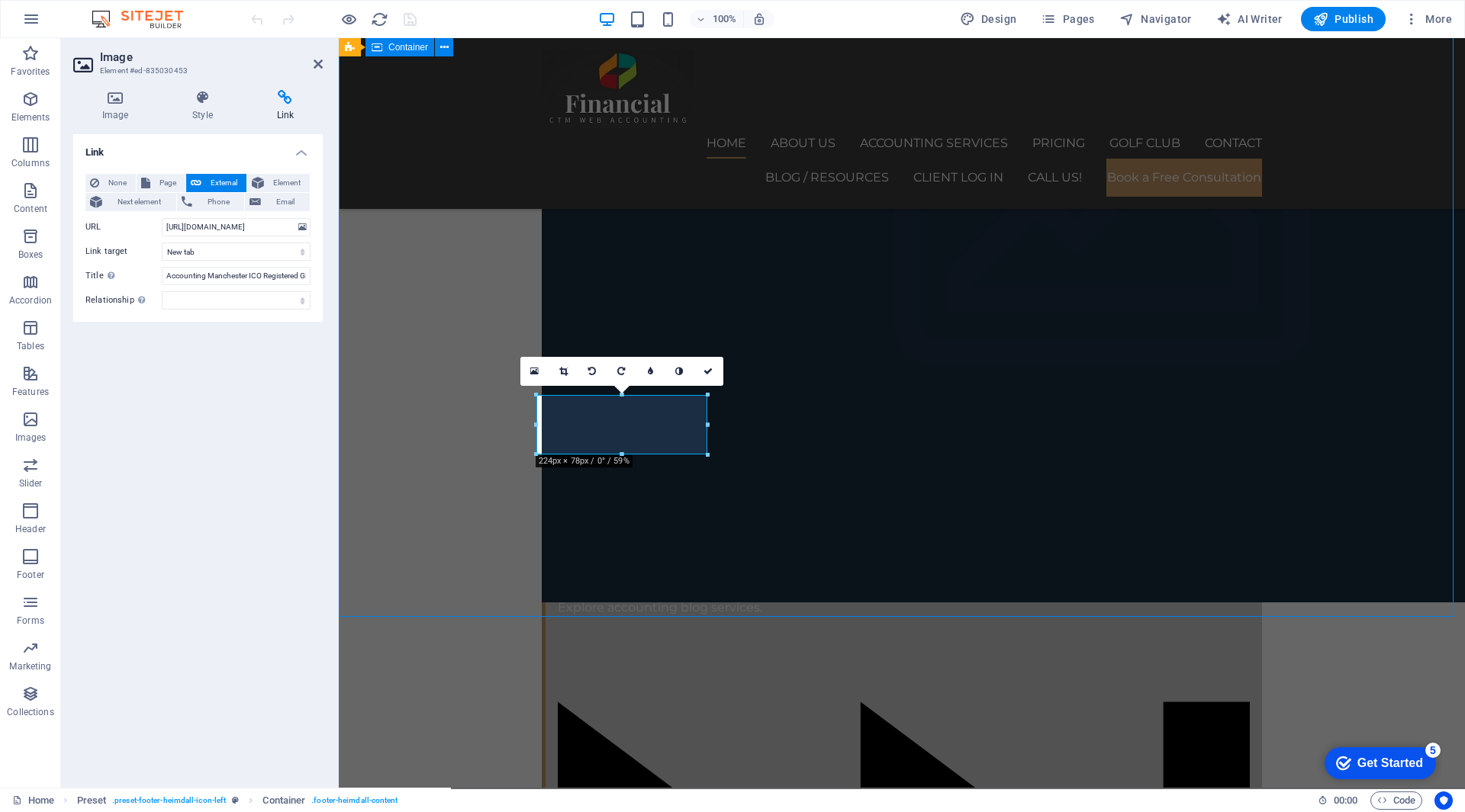
scroll to position [7917, 0]
